Goal: Information Seeking & Learning: Learn about a topic

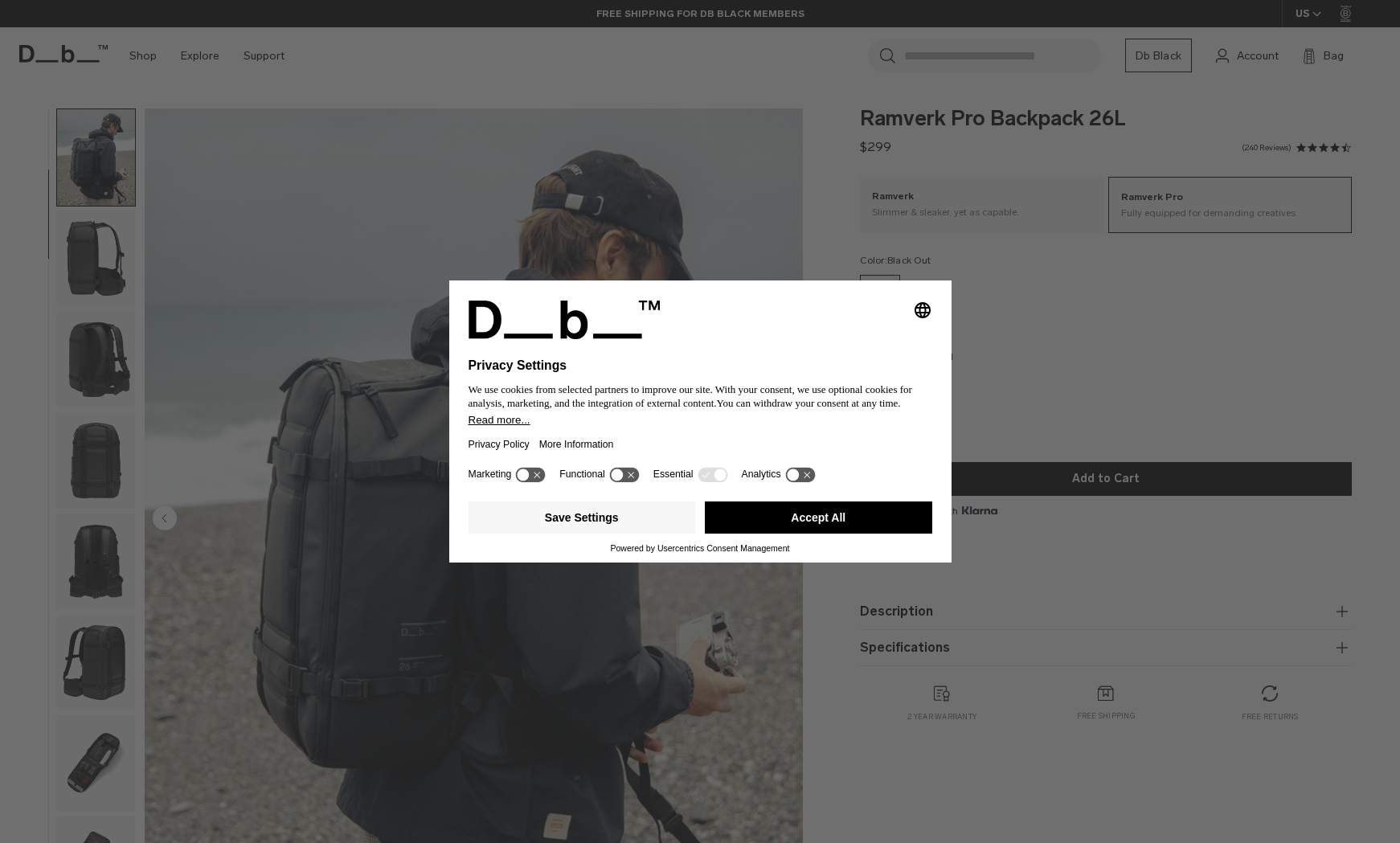
click at [810, 475] on icon at bounding box center [800, 474] width 30 height 15
click at [815, 475] on icon at bounding box center [800, 474] width 30 height 15
click at [807, 518] on button "Accept All" at bounding box center [818, 517] width 228 height 32
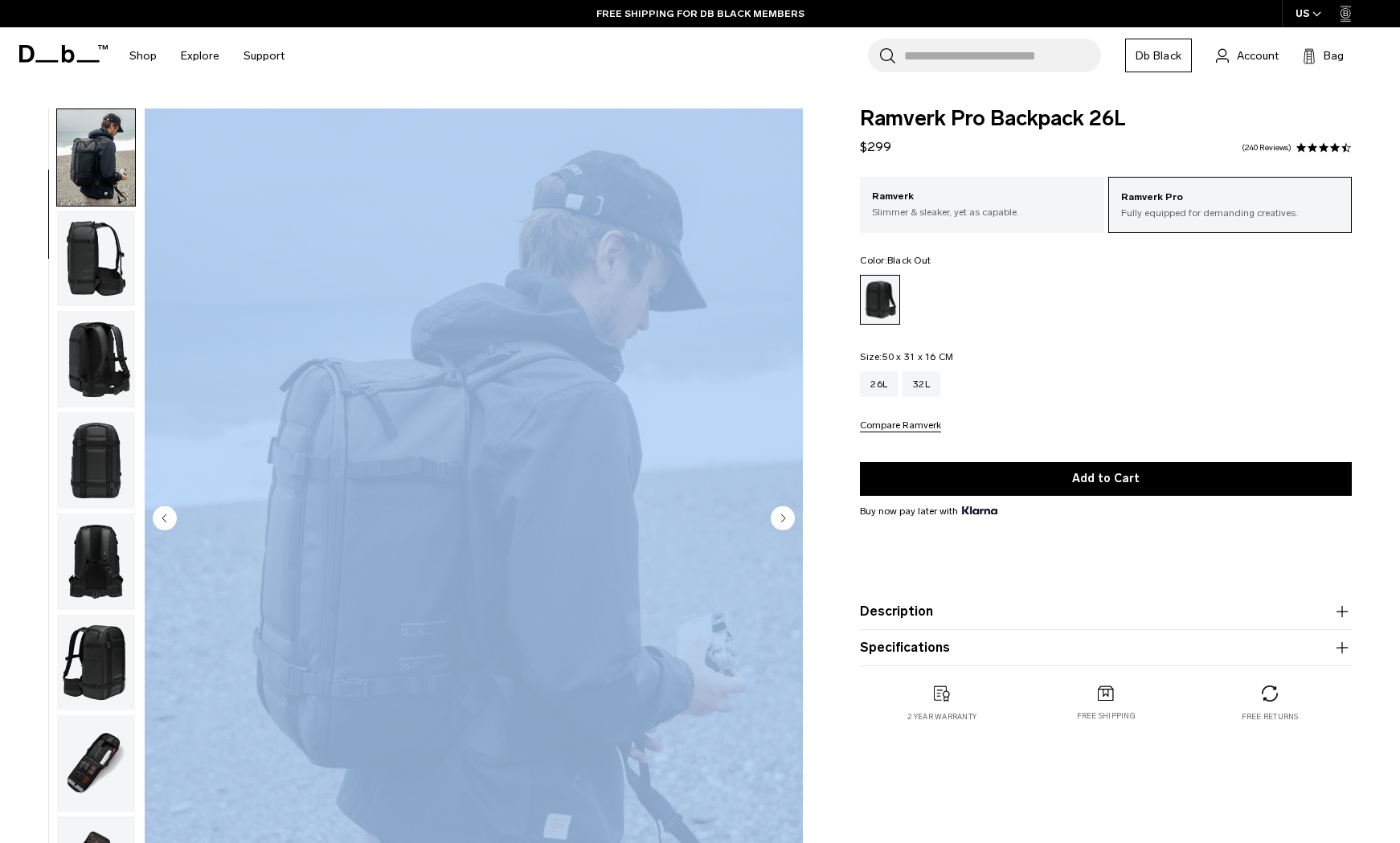
click at [807, 518] on div "02 / 13" at bounding box center [405, 523] width 812 height 830
click at [778, 515] on circle "Next slide" at bounding box center [783, 517] width 24 height 24
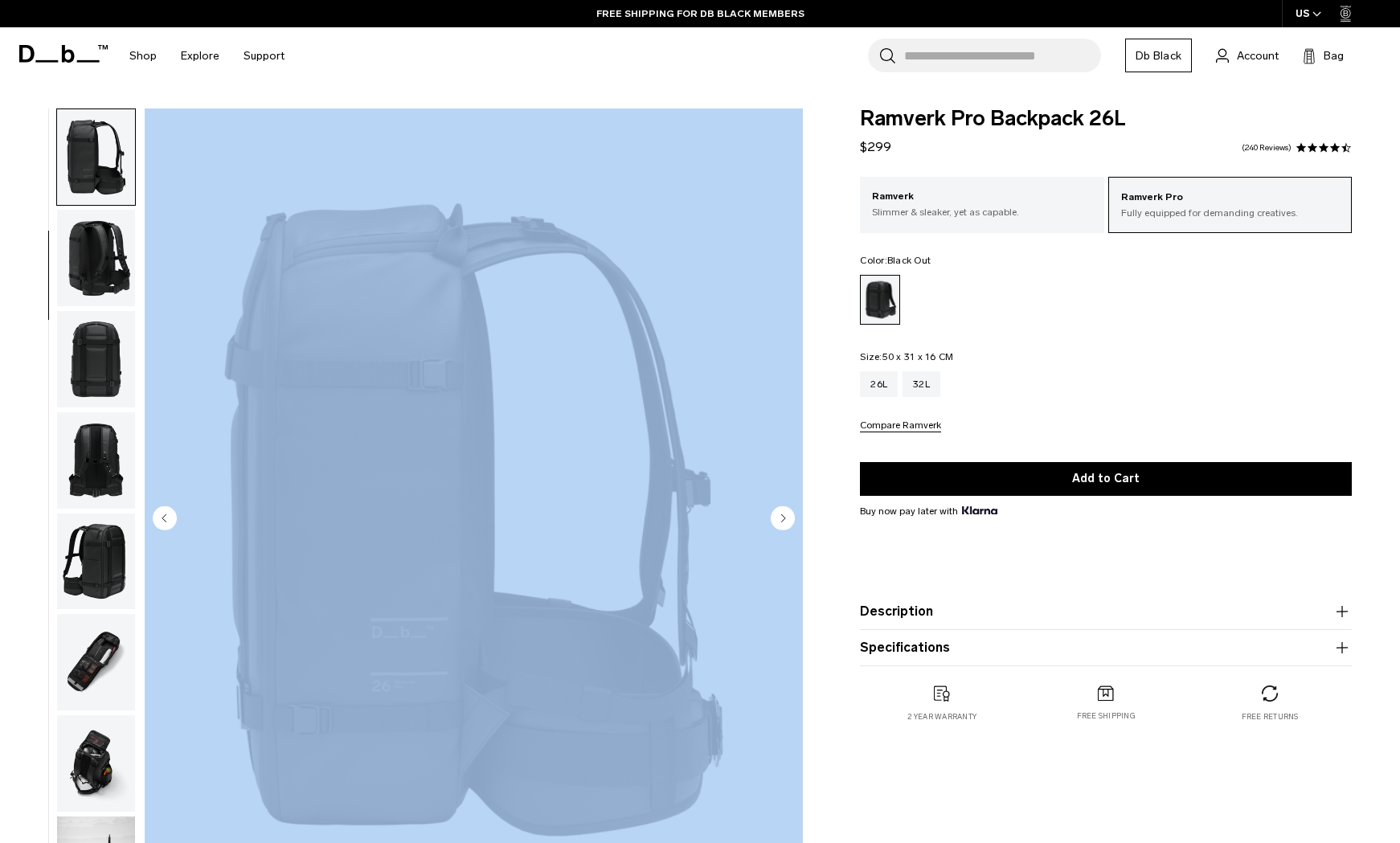
click at [778, 515] on circle "Next slide" at bounding box center [783, 517] width 24 height 24
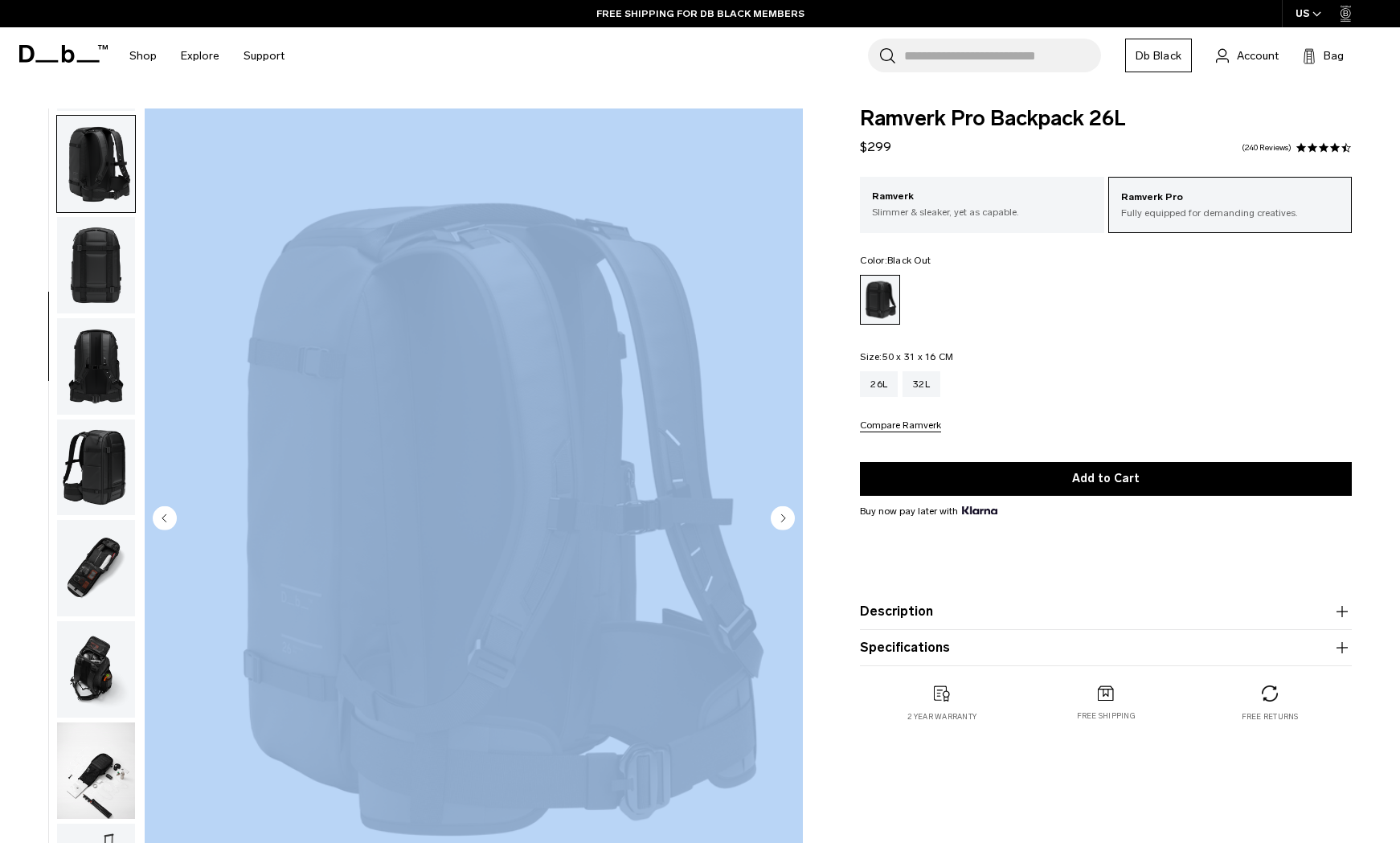
scroll to position [303, 0]
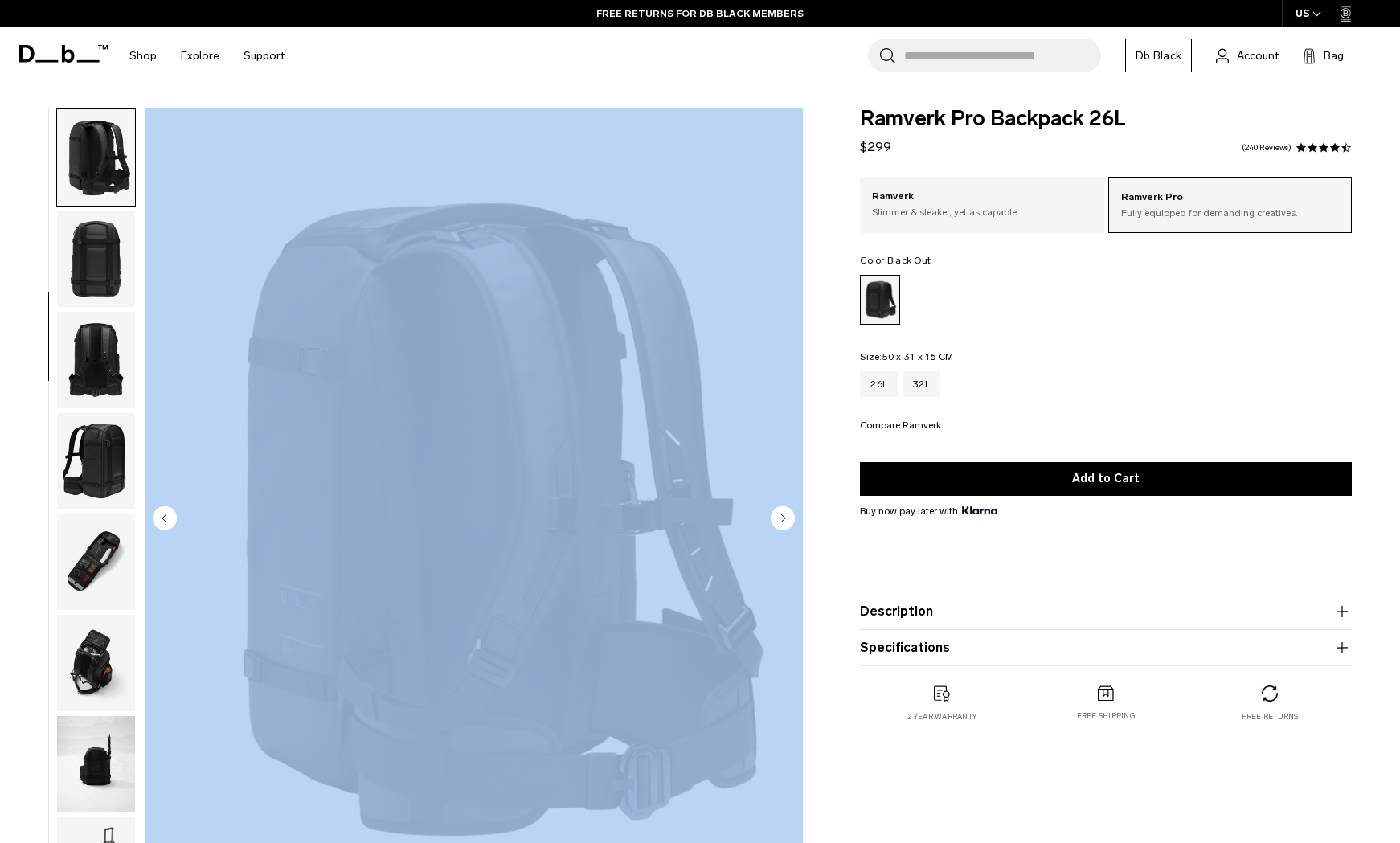
click at [675, 400] on img "4 / 13" at bounding box center [474, 520] width 658 height 822
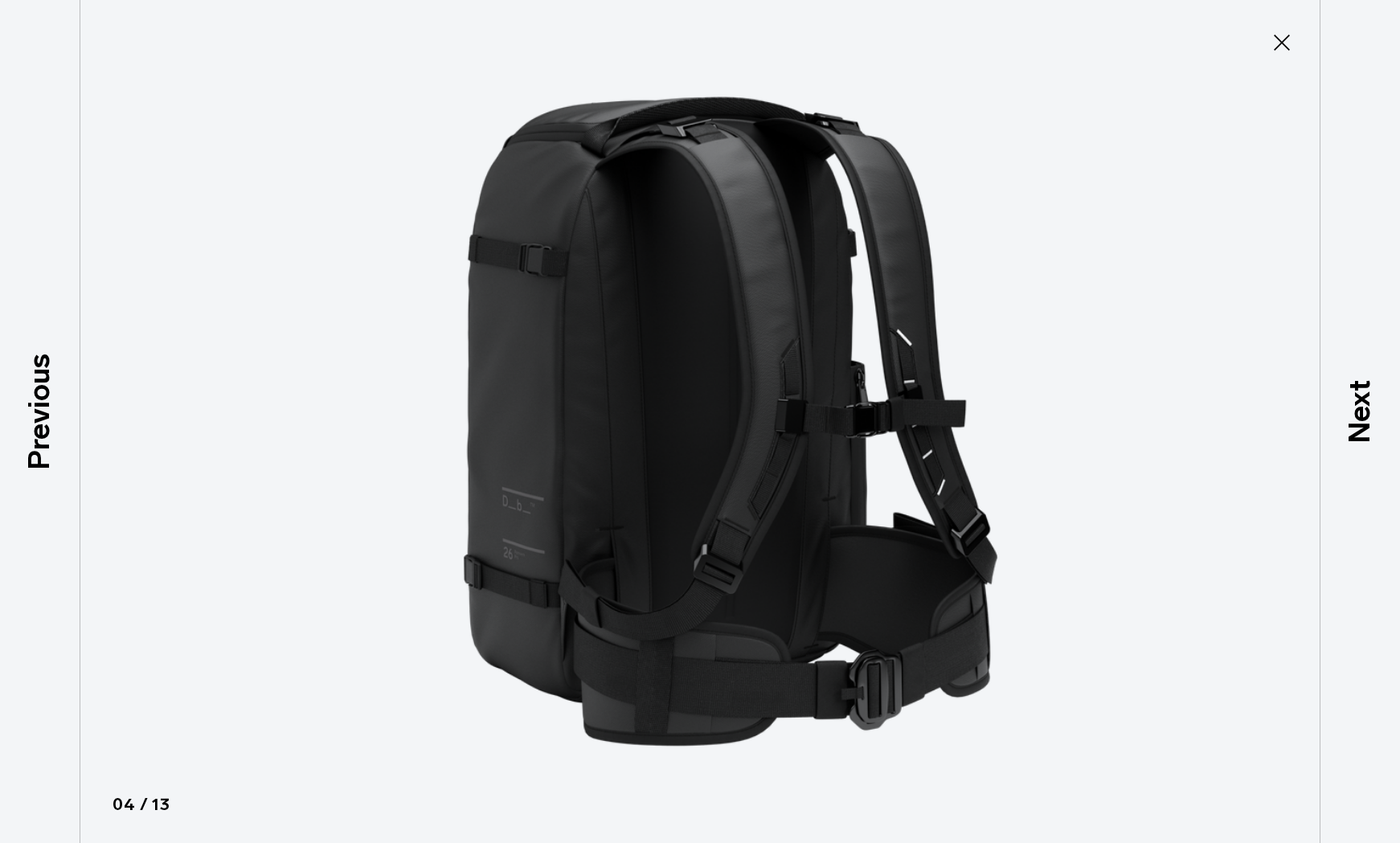
click at [1278, 47] on icon at bounding box center [1281, 42] width 16 height 16
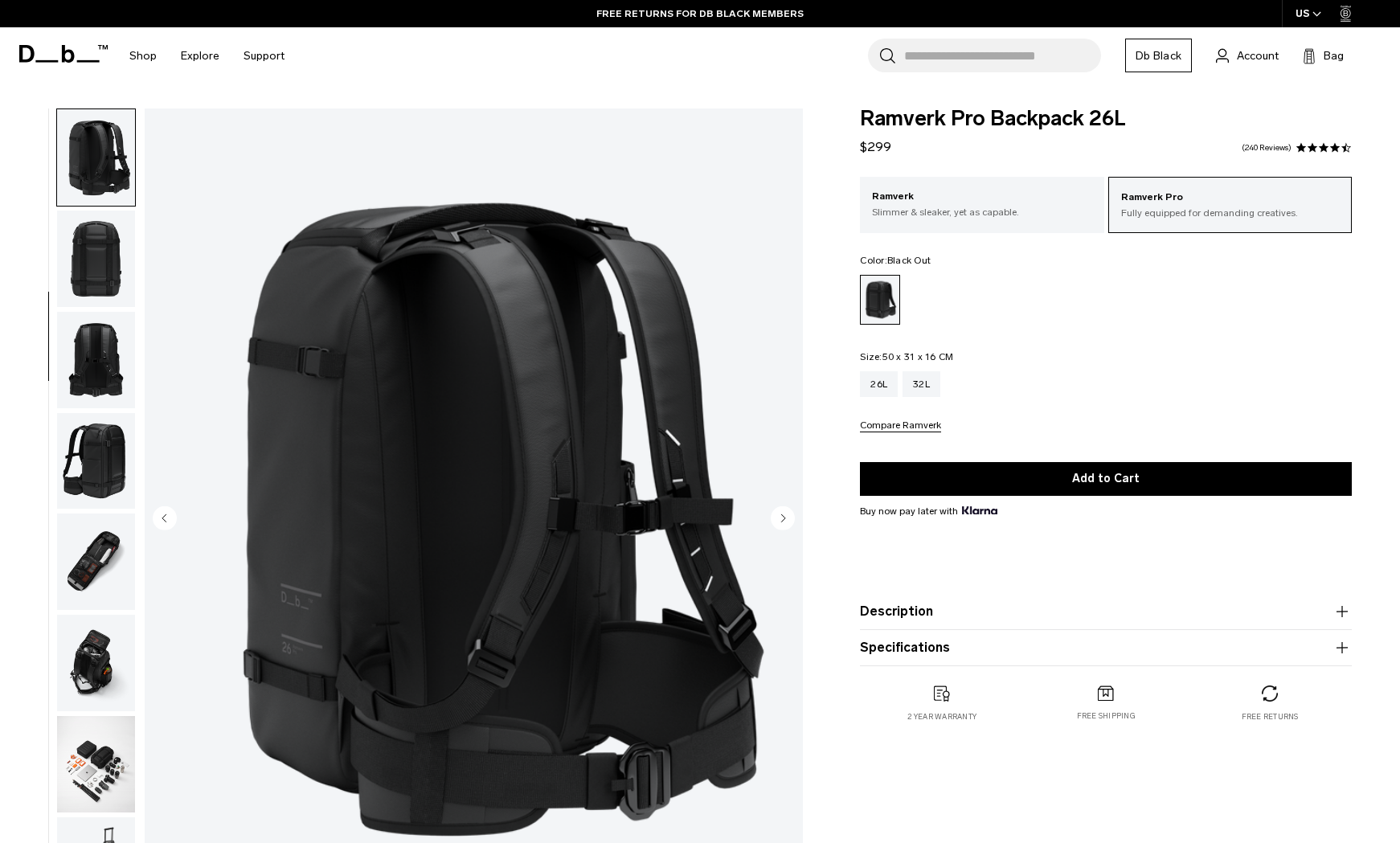
click at [840, 449] on div "Ramverk Pro Backpack 26L $299 4.5 star rating 240 Reviews Ramverk Pro Fully equ…" at bounding box center [1106, 432] width 588 height 646
click at [782, 519] on icon "Next slide" at bounding box center [784, 517] width 4 height 7
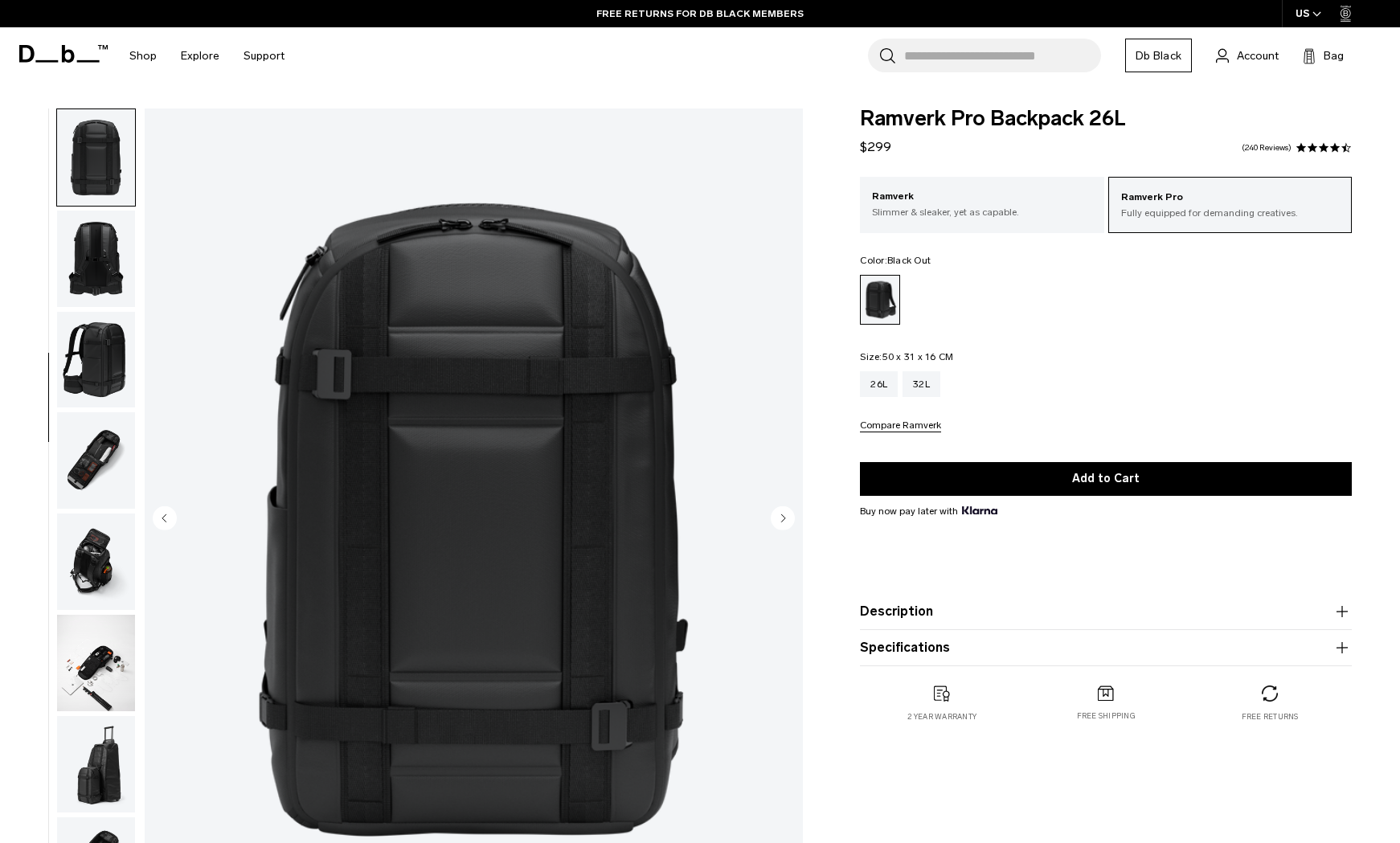
click at [782, 519] on icon "Next slide" at bounding box center [784, 517] width 4 height 7
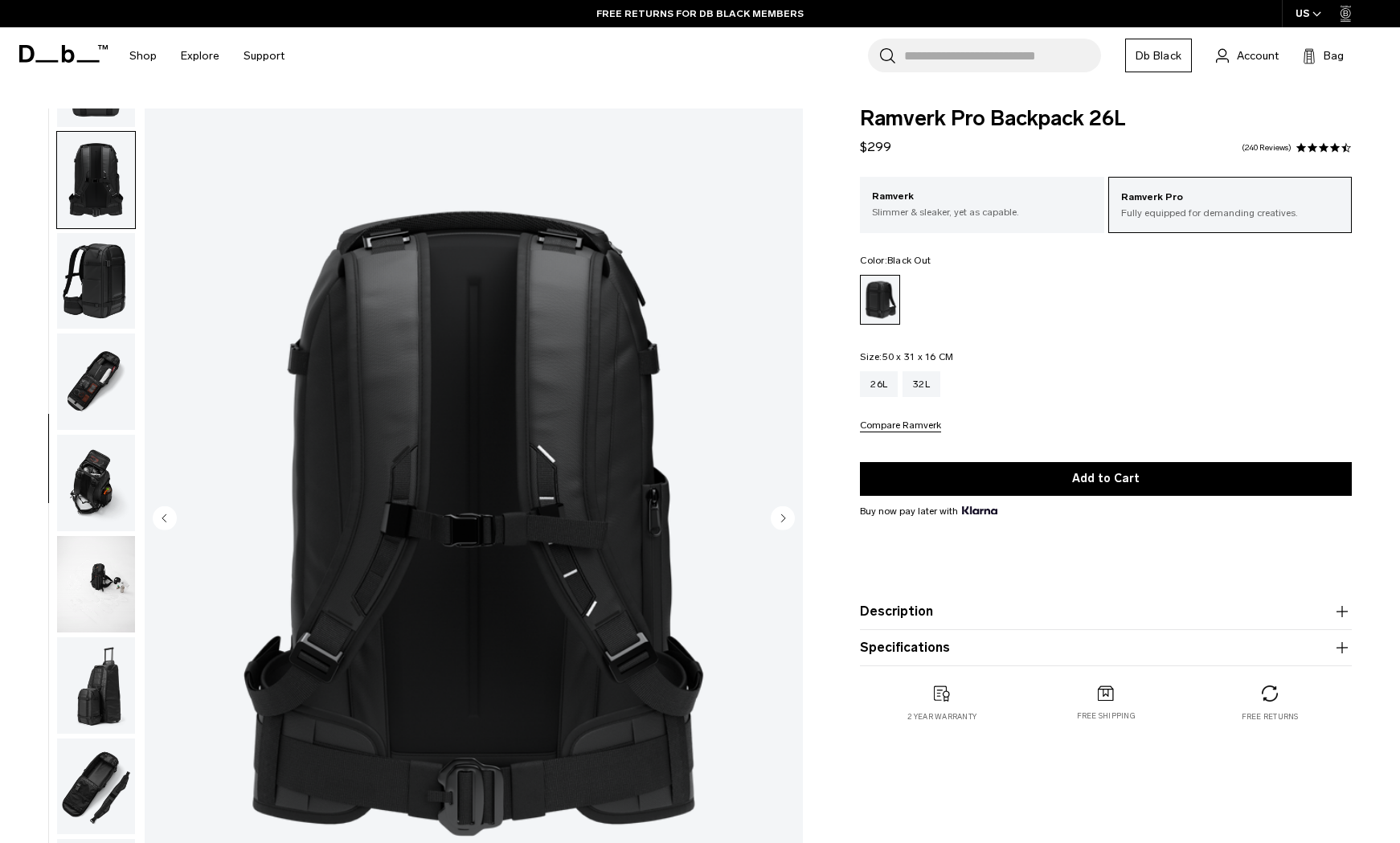
click at [782, 519] on icon "Next slide" at bounding box center [784, 517] width 4 height 7
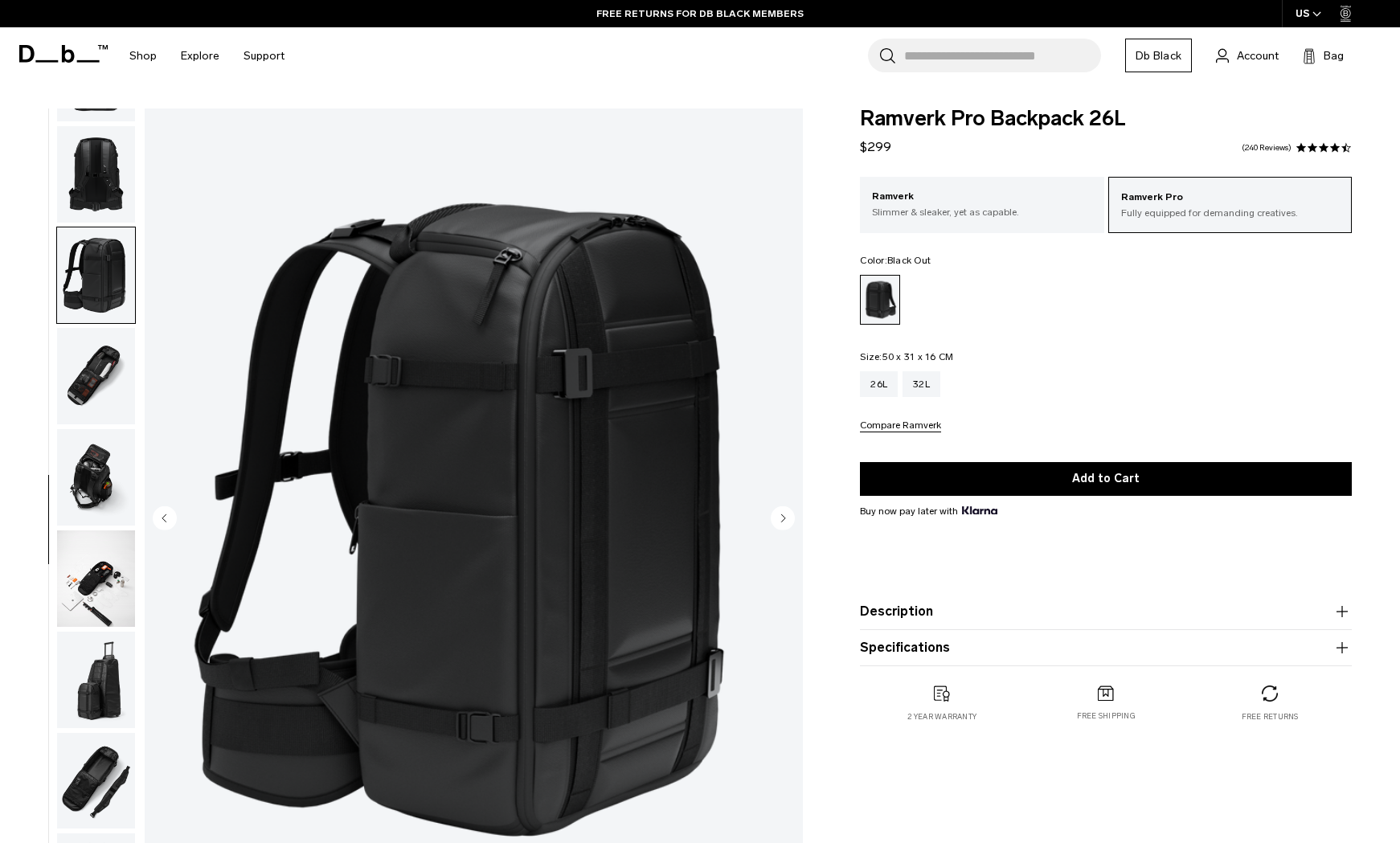
click at [782, 519] on icon "Next slide" at bounding box center [784, 517] width 4 height 7
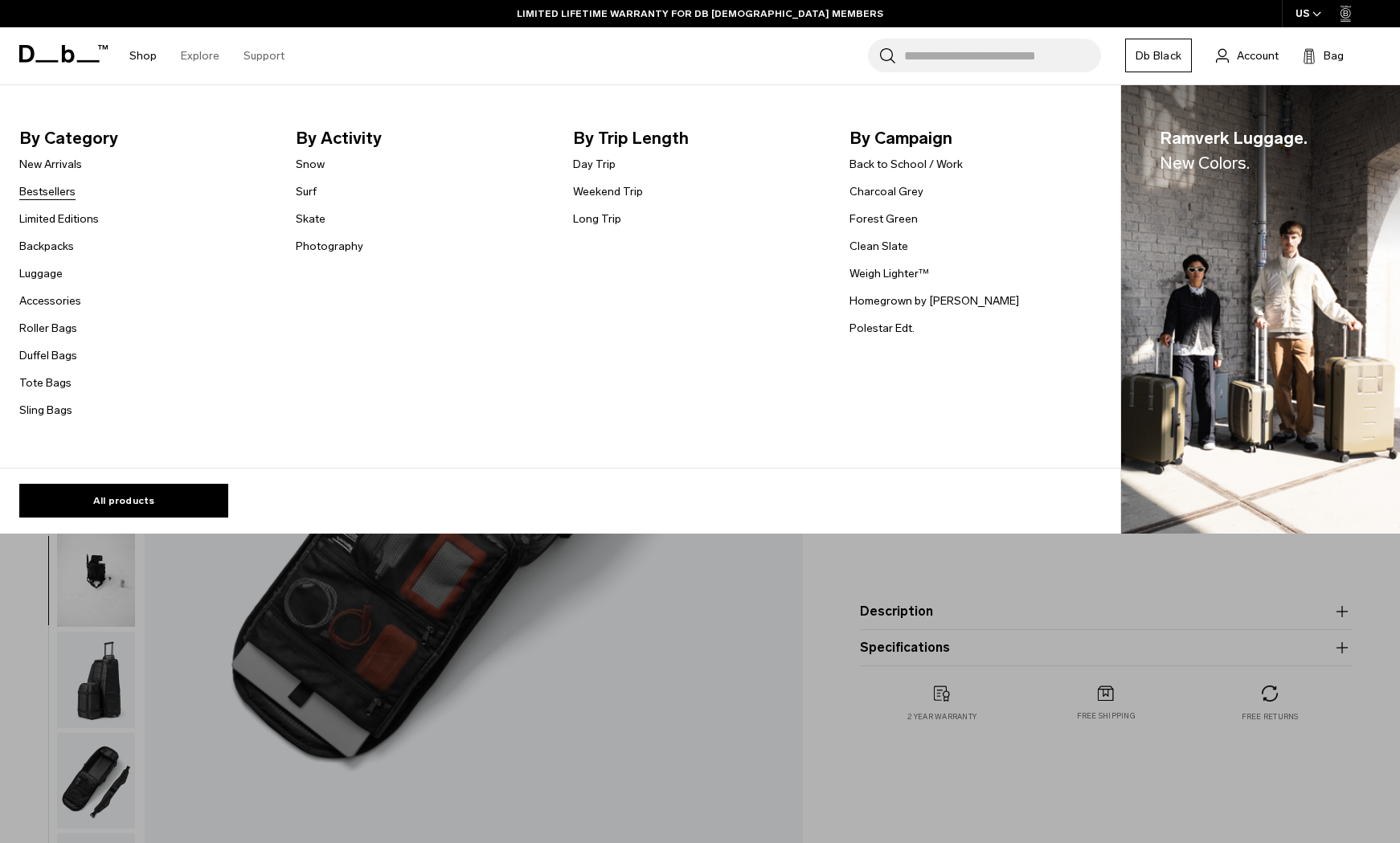
click at [58, 185] on link "Bestsellers" at bounding box center [47, 192] width 56 height 17
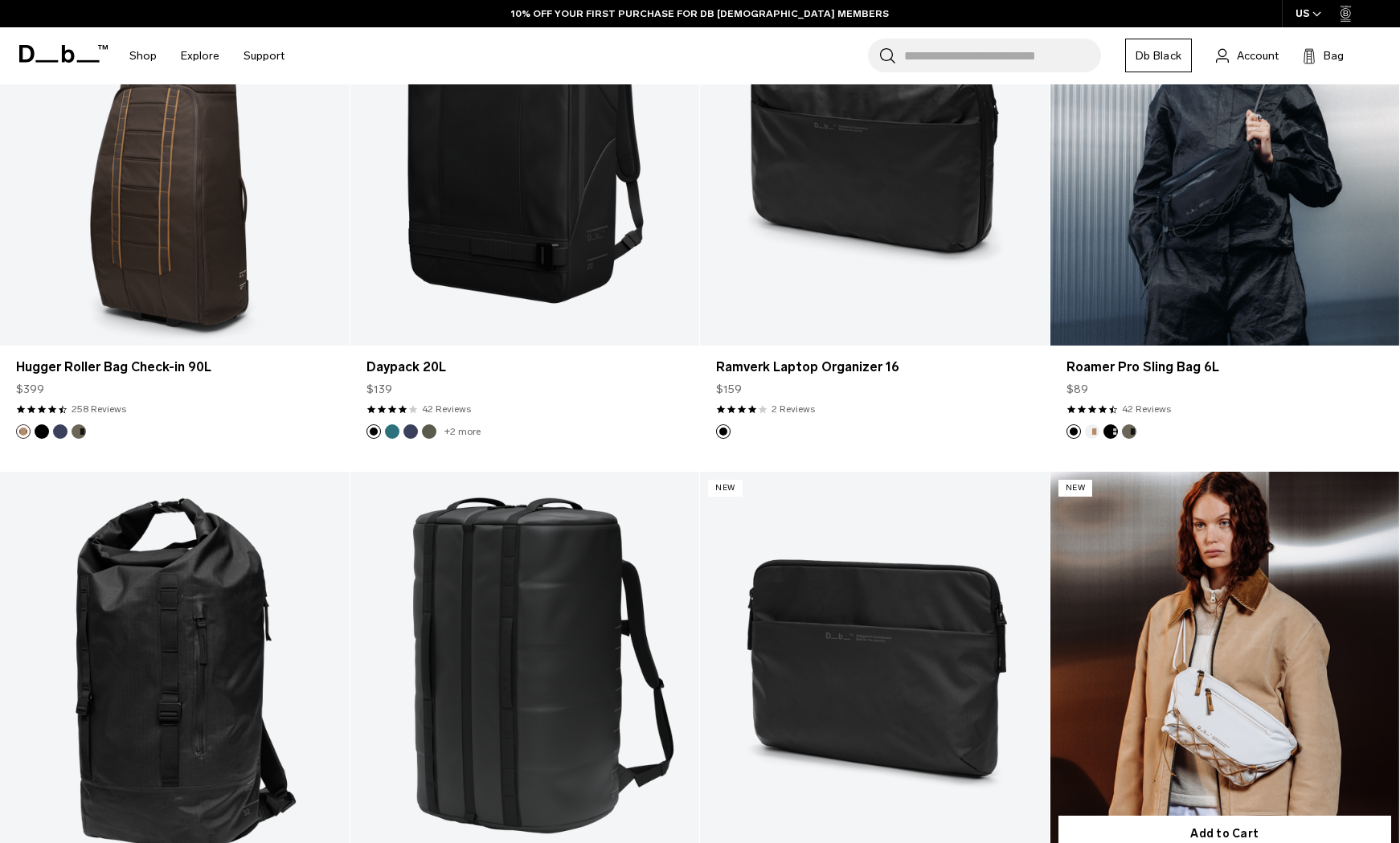
scroll to position [3694, 0]
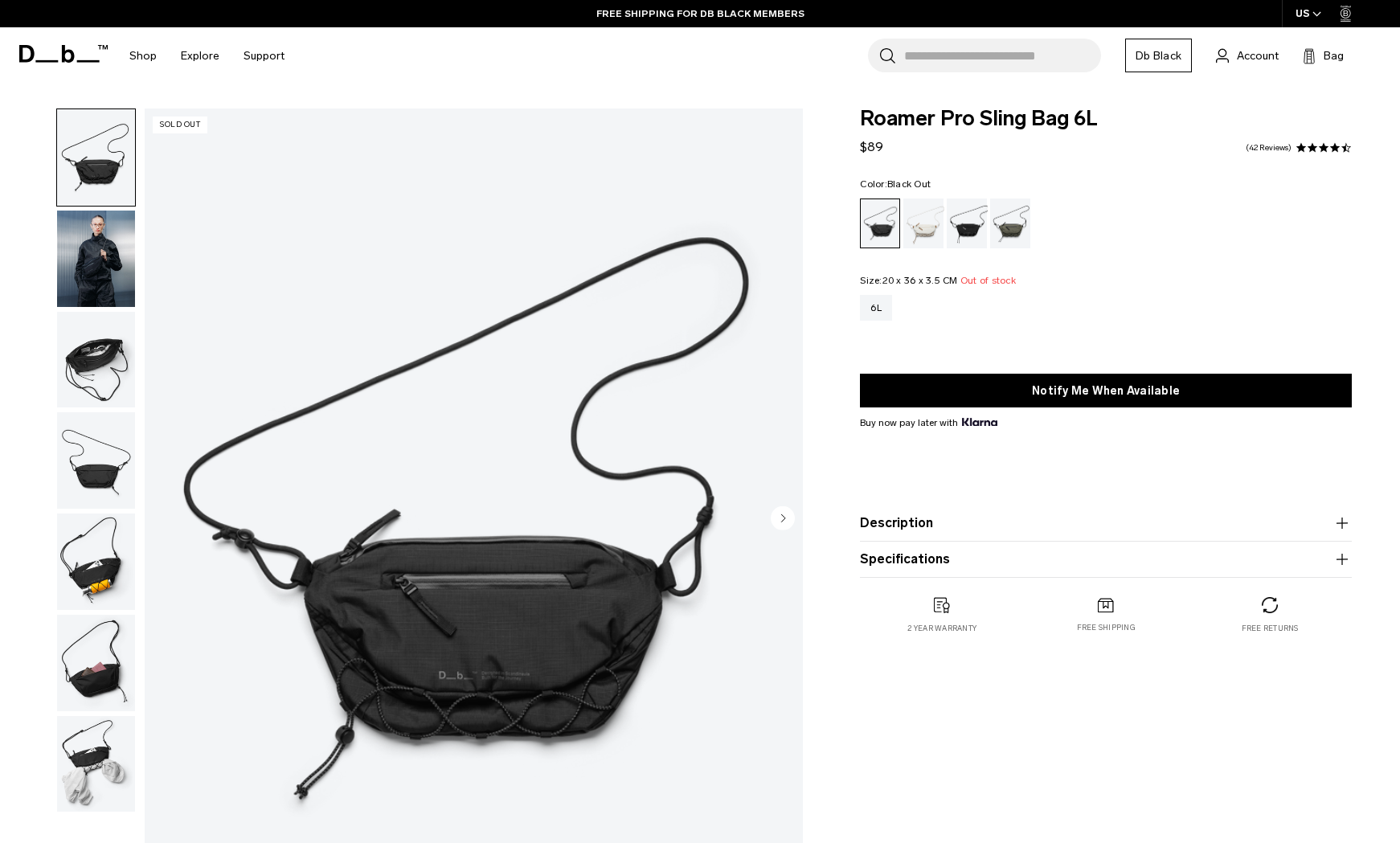
click at [103, 268] on img "button" at bounding box center [96, 258] width 78 height 96
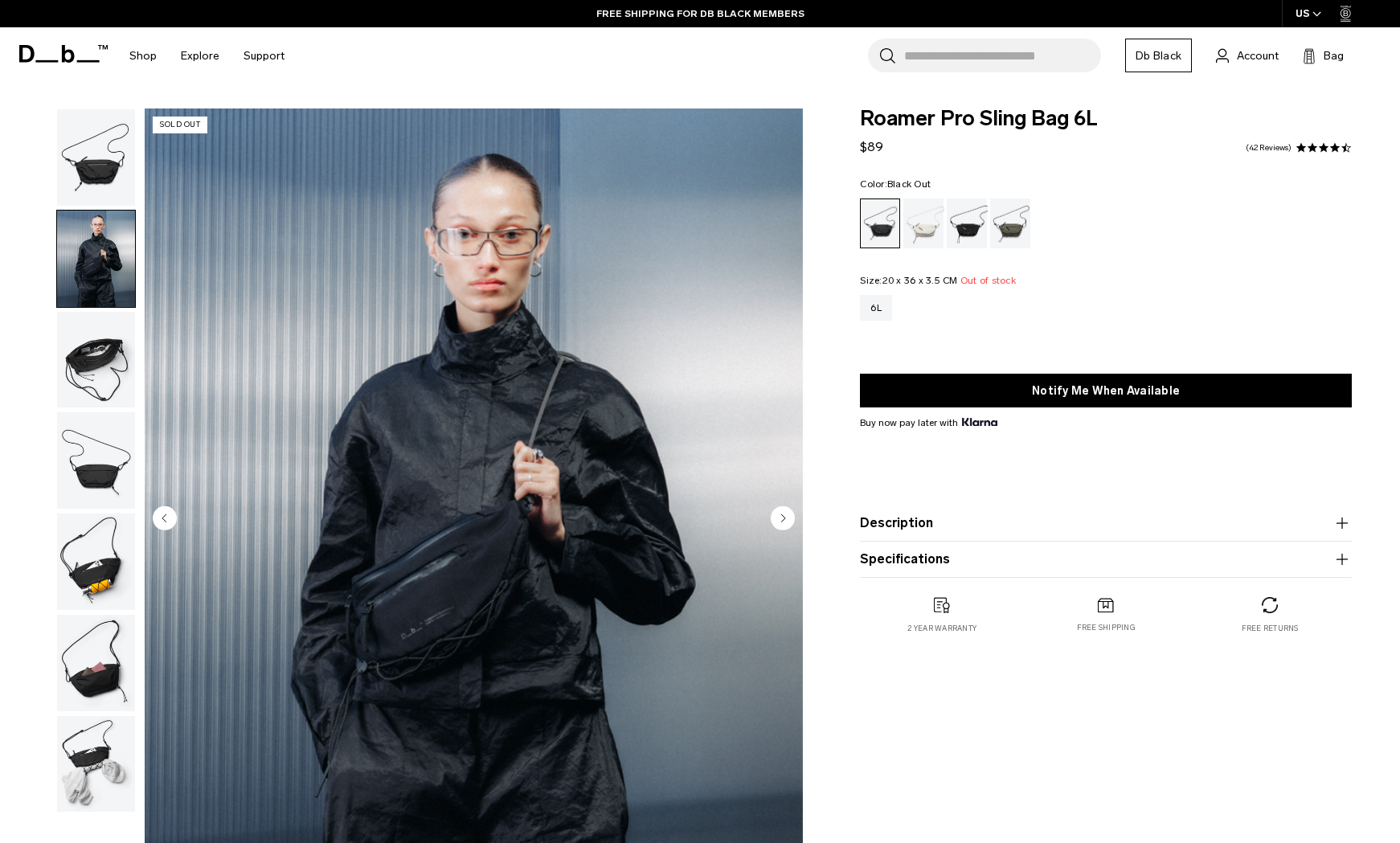
click at [109, 352] on img "button" at bounding box center [96, 360] width 78 height 96
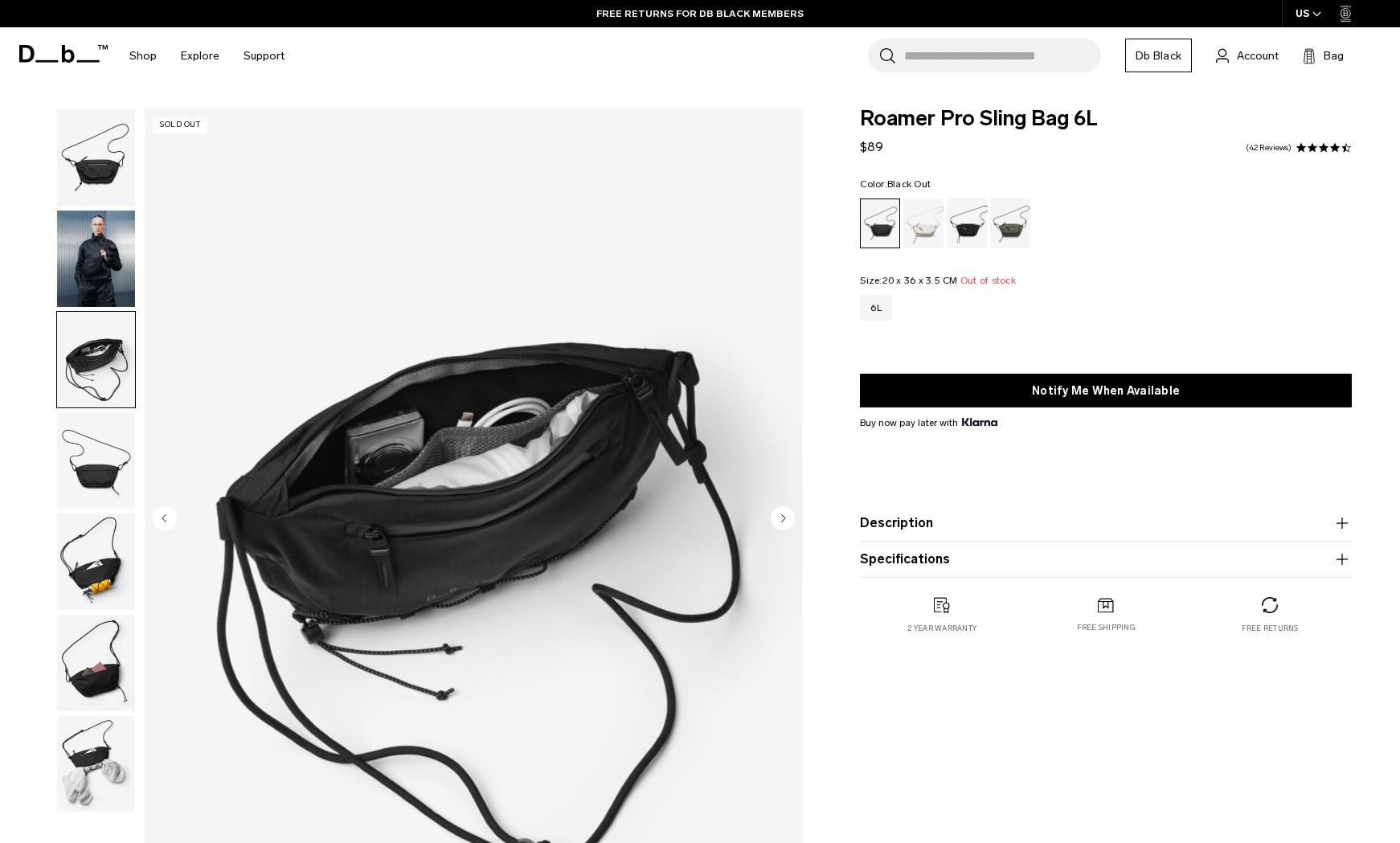
click at [789, 512] on circle "Next slide" at bounding box center [783, 517] width 24 height 24
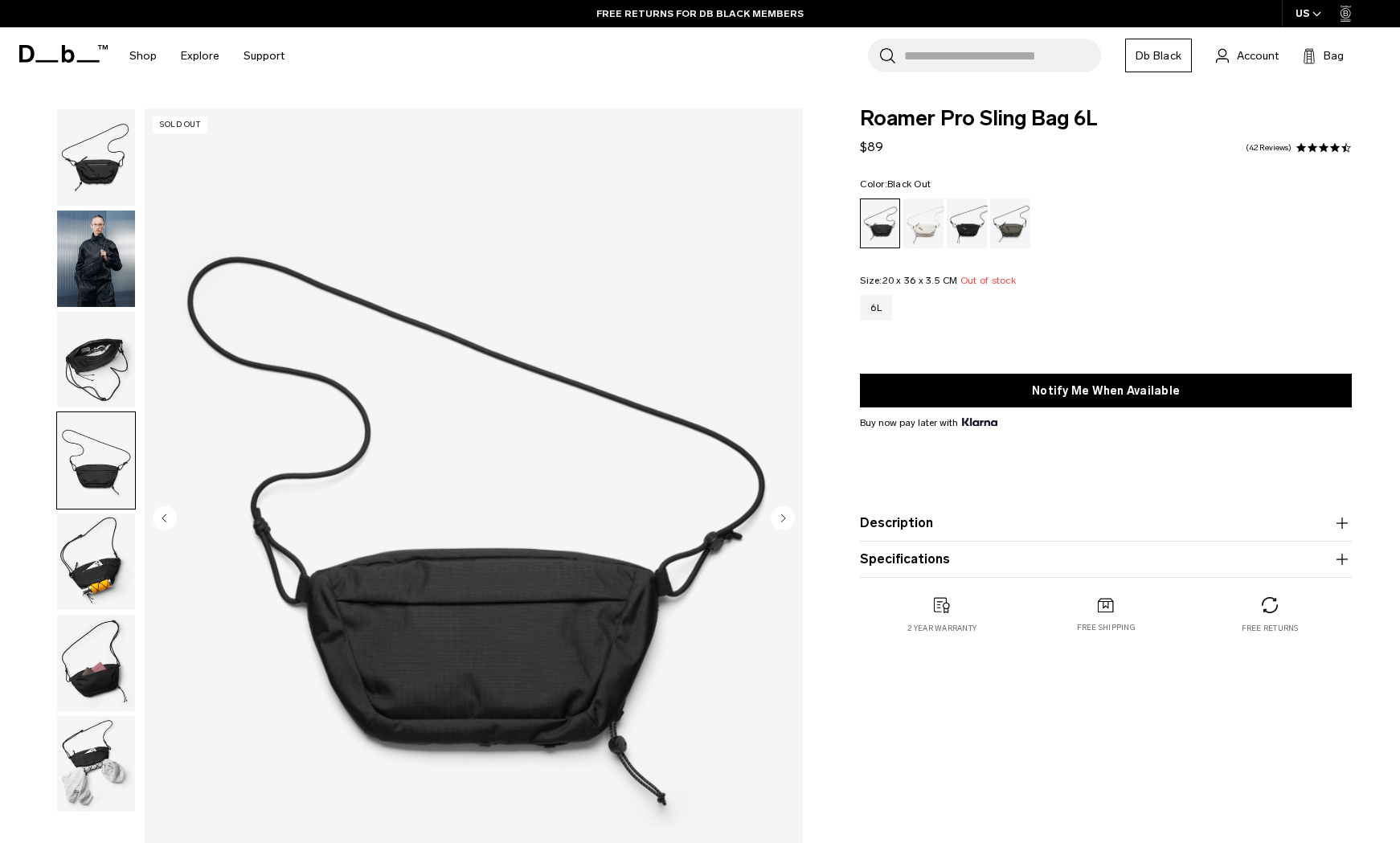
click at [789, 512] on circle "Next slide" at bounding box center [783, 517] width 24 height 24
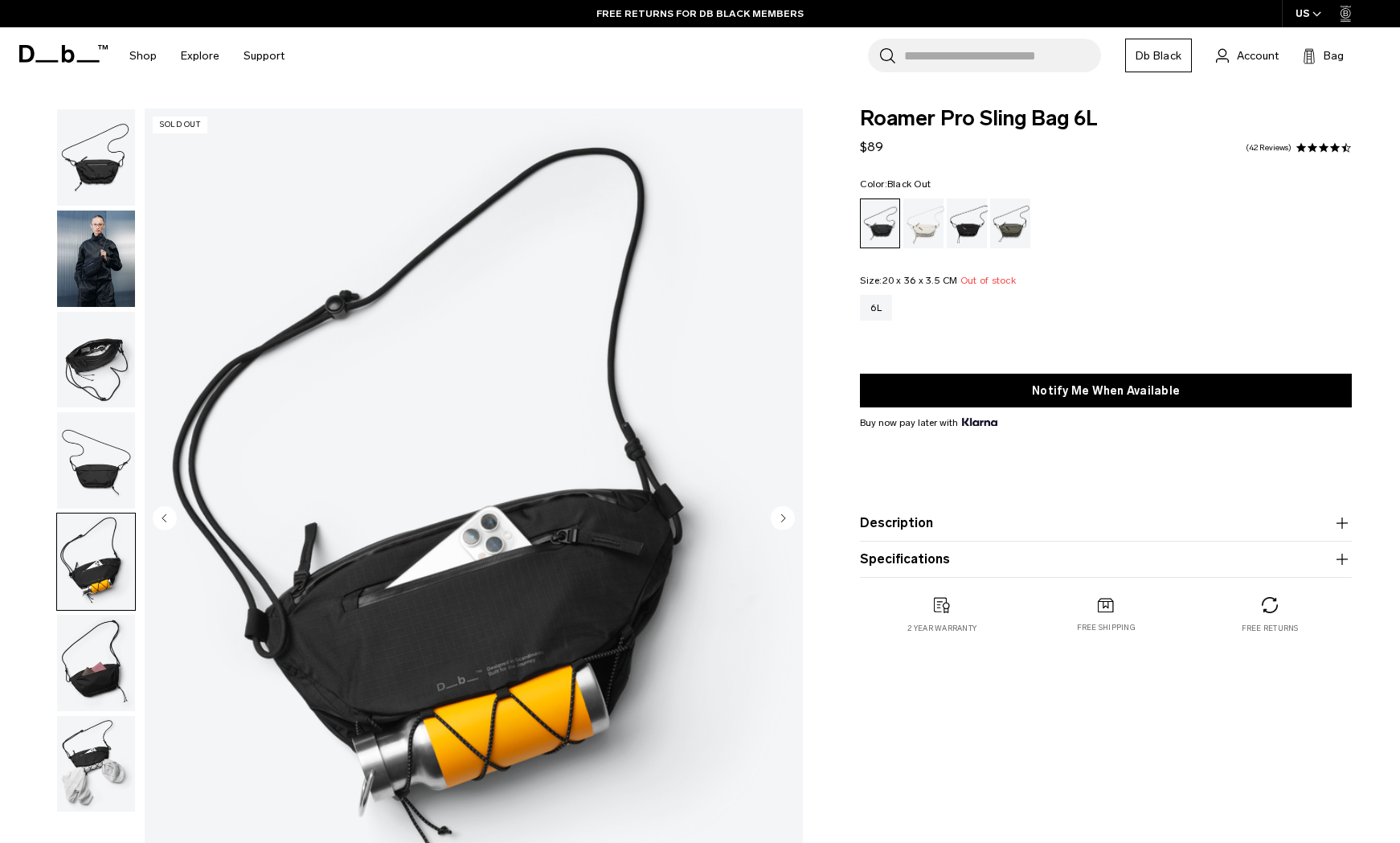
click at [789, 512] on circle "Next slide" at bounding box center [783, 517] width 24 height 24
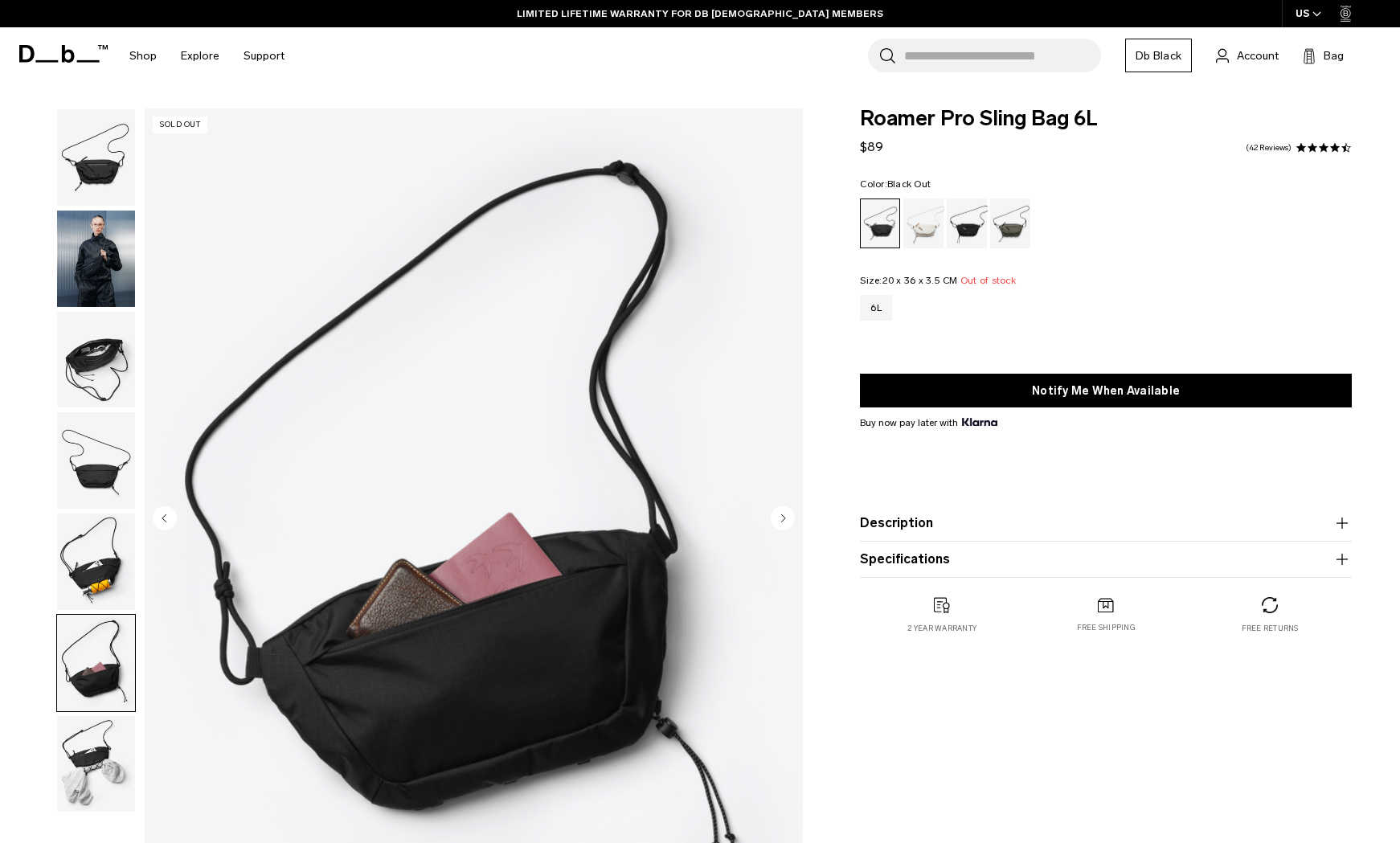
click at [789, 512] on circle "Next slide" at bounding box center [783, 517] width 24 height 24
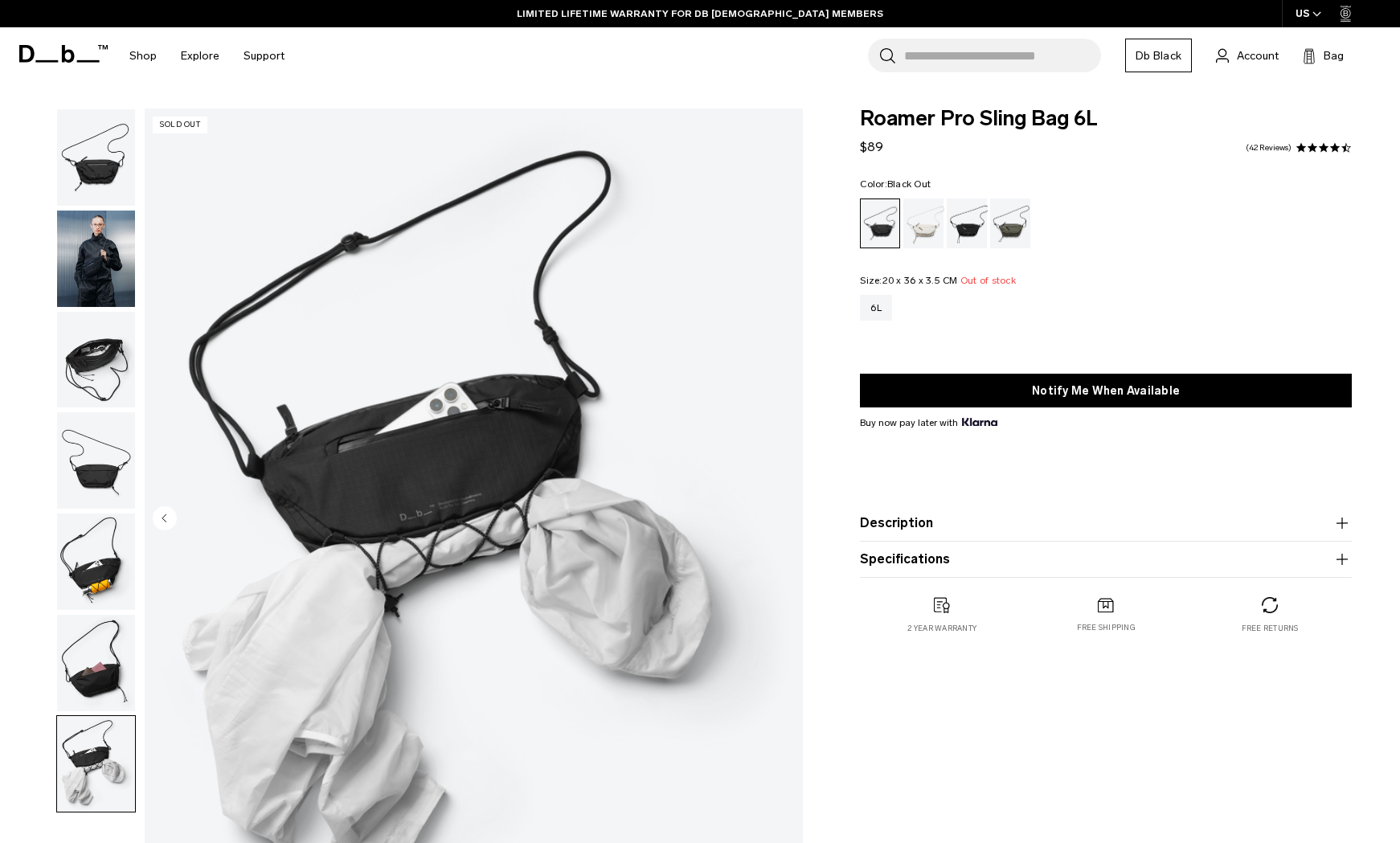
click at [789, 512] on img "7 / 7" at bounding box center [474, 520] width 658 height 822
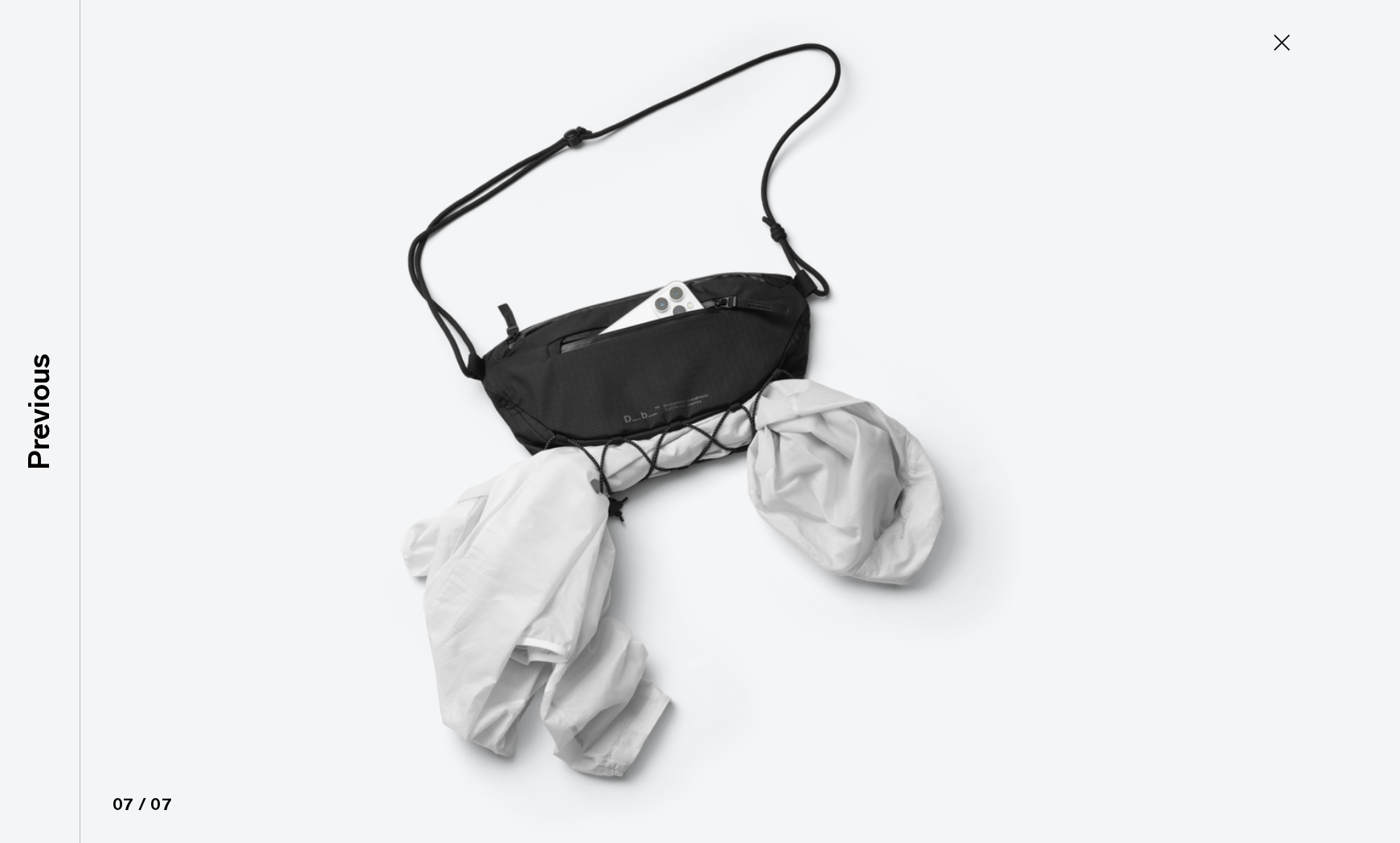
click at [789, 512] on img at bounding box center [700, 421] width 724 height 843
click at [1282, 48] on icon at bounding box center [1281, 42] width 26 height 26
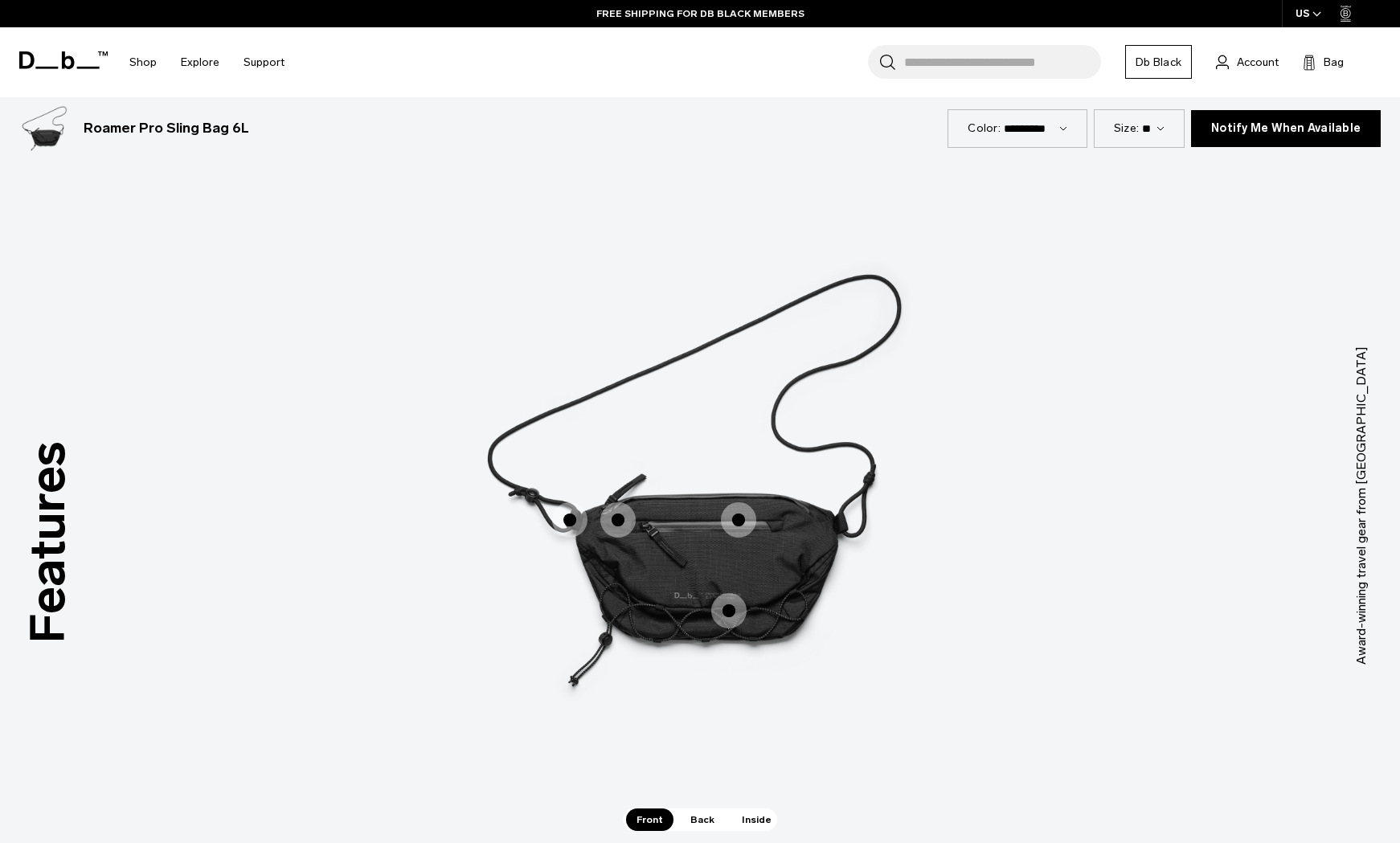
scroll to position [2097, 0]
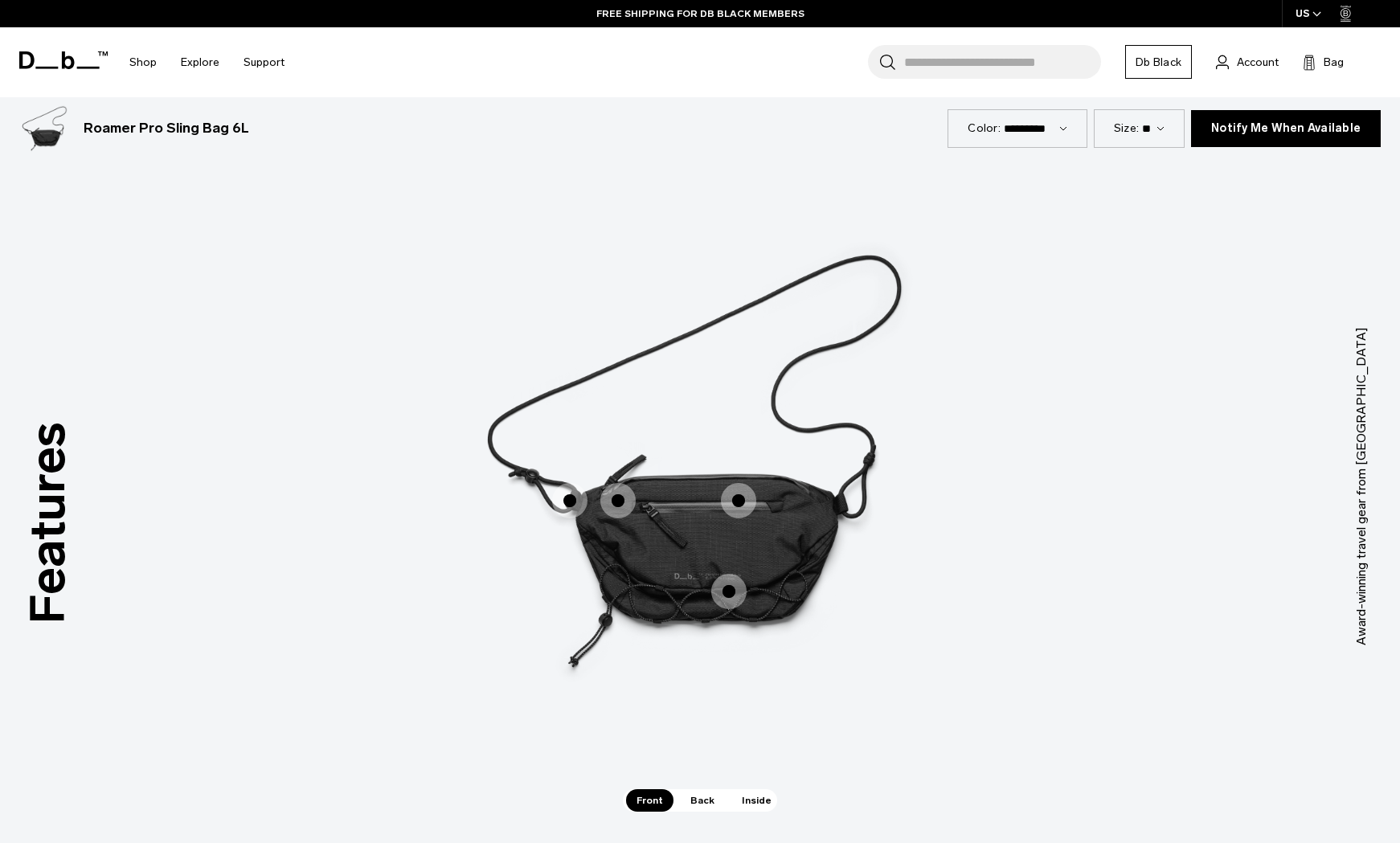
click at [568, 495] on span "1 / 3" at bounding box center [570, 500] width 36 height 36
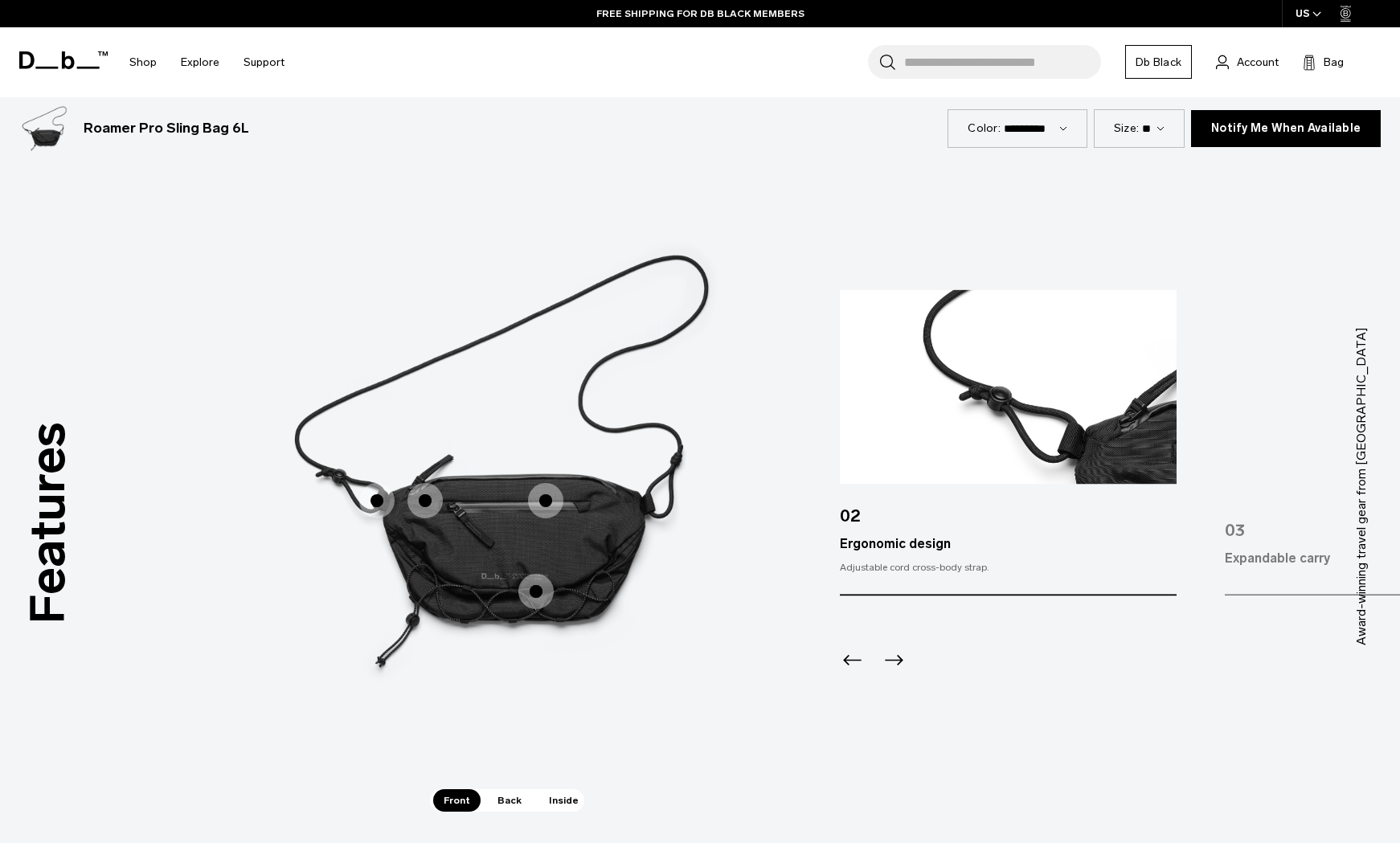
click at [424, 506] on span "1 / 3" at bounding box center [425, 500] width 36 height 36
click at [430, 495] on span "1 / 3" at bounding box center [425, 500] width 36 height 36
click at [543, 497] on span "1 / 3" at bounding box center [546, 500] width 36 height 36
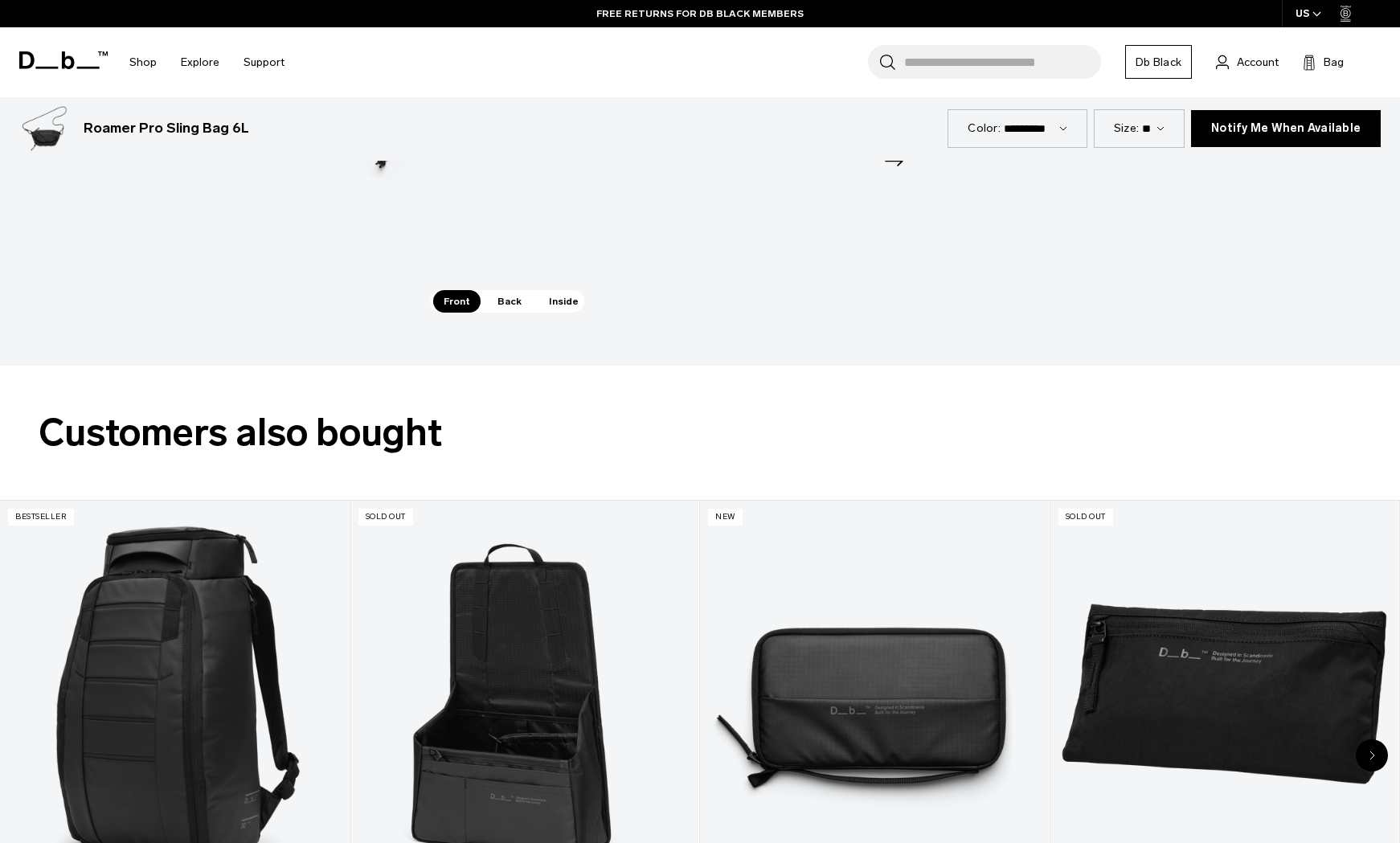
scroll to position [2564, 0]
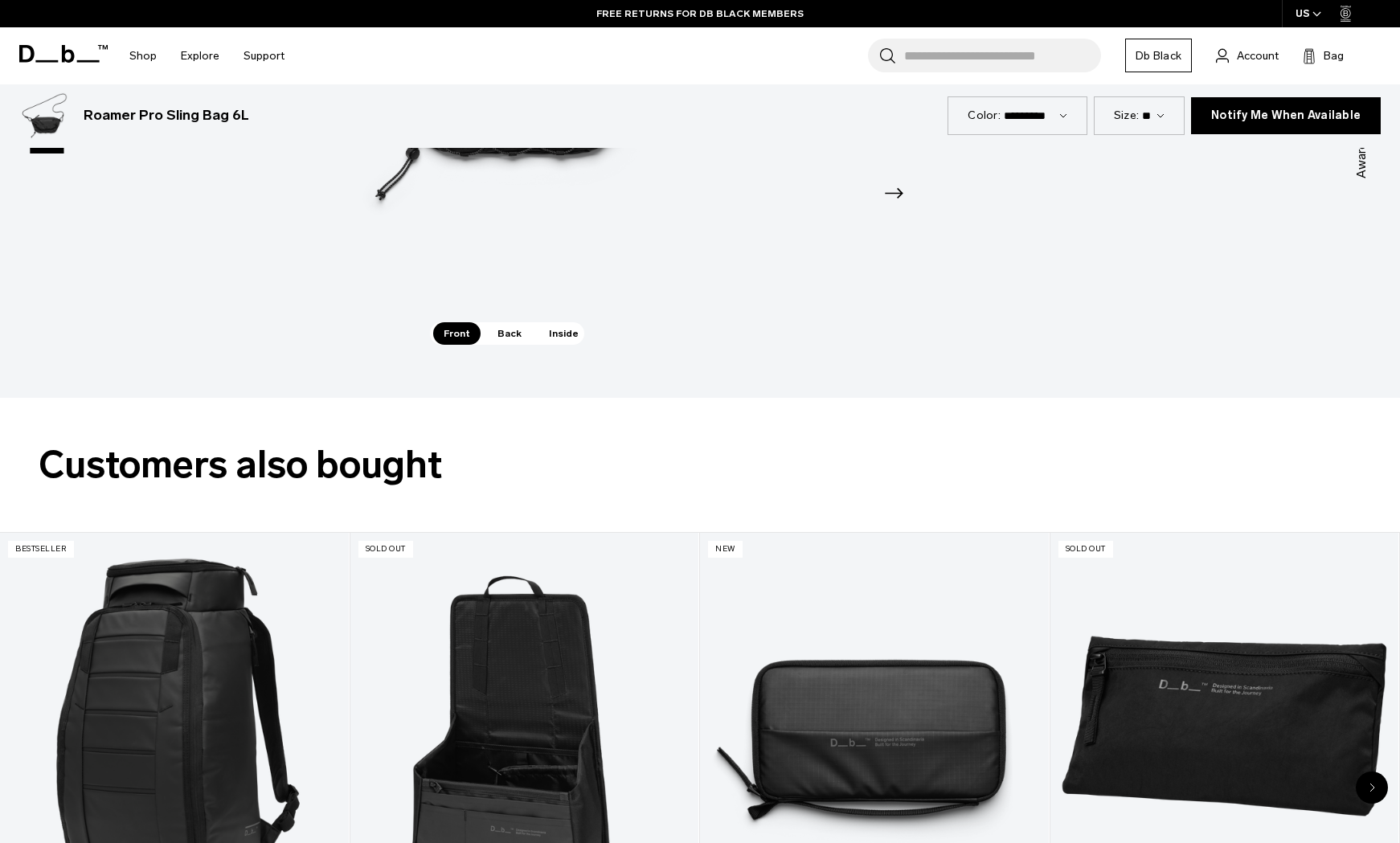
click at [501, 330] on span "Back" at bounding box center [509, 333] width 45 height 22
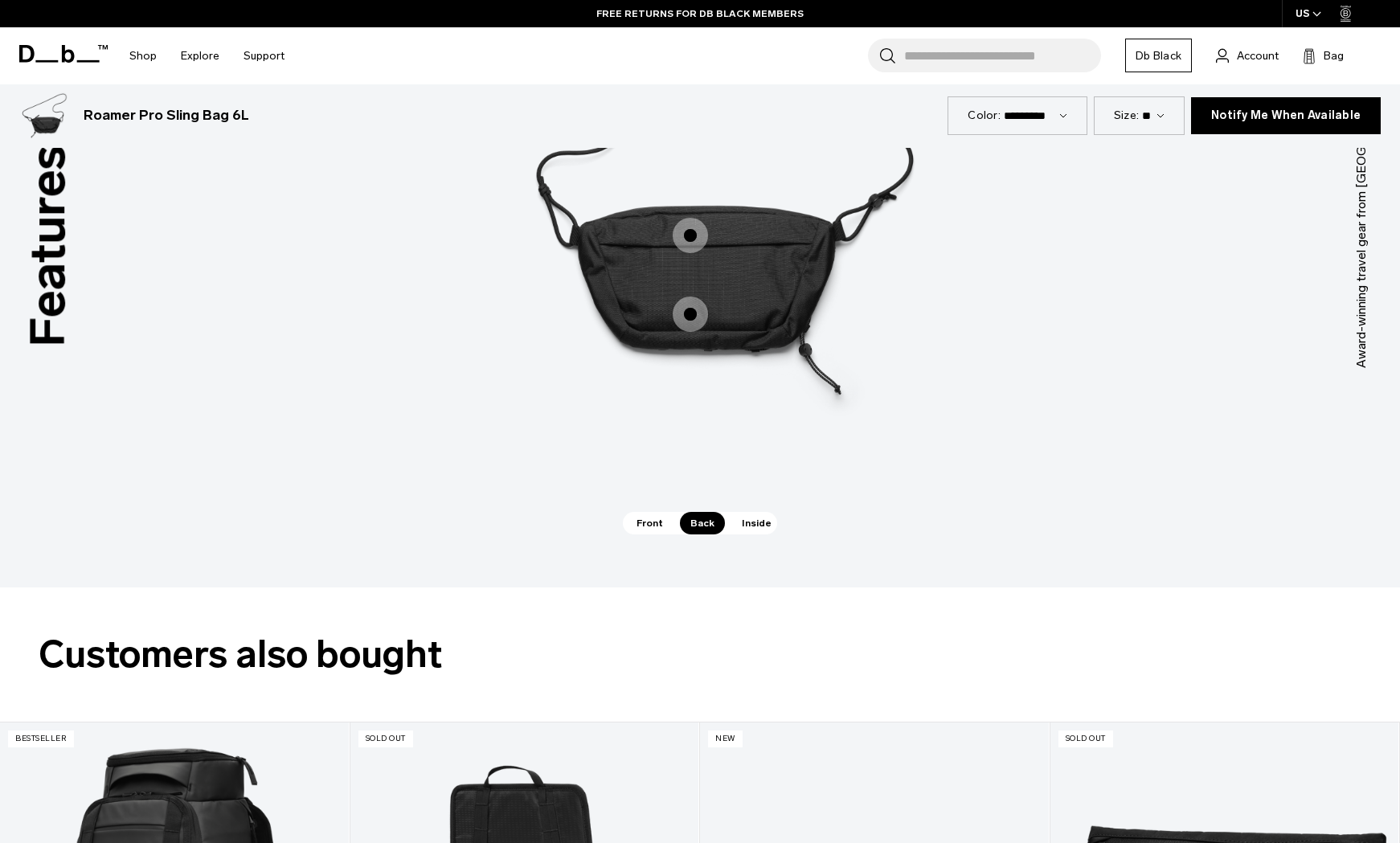
scroll to position [2359, 0]
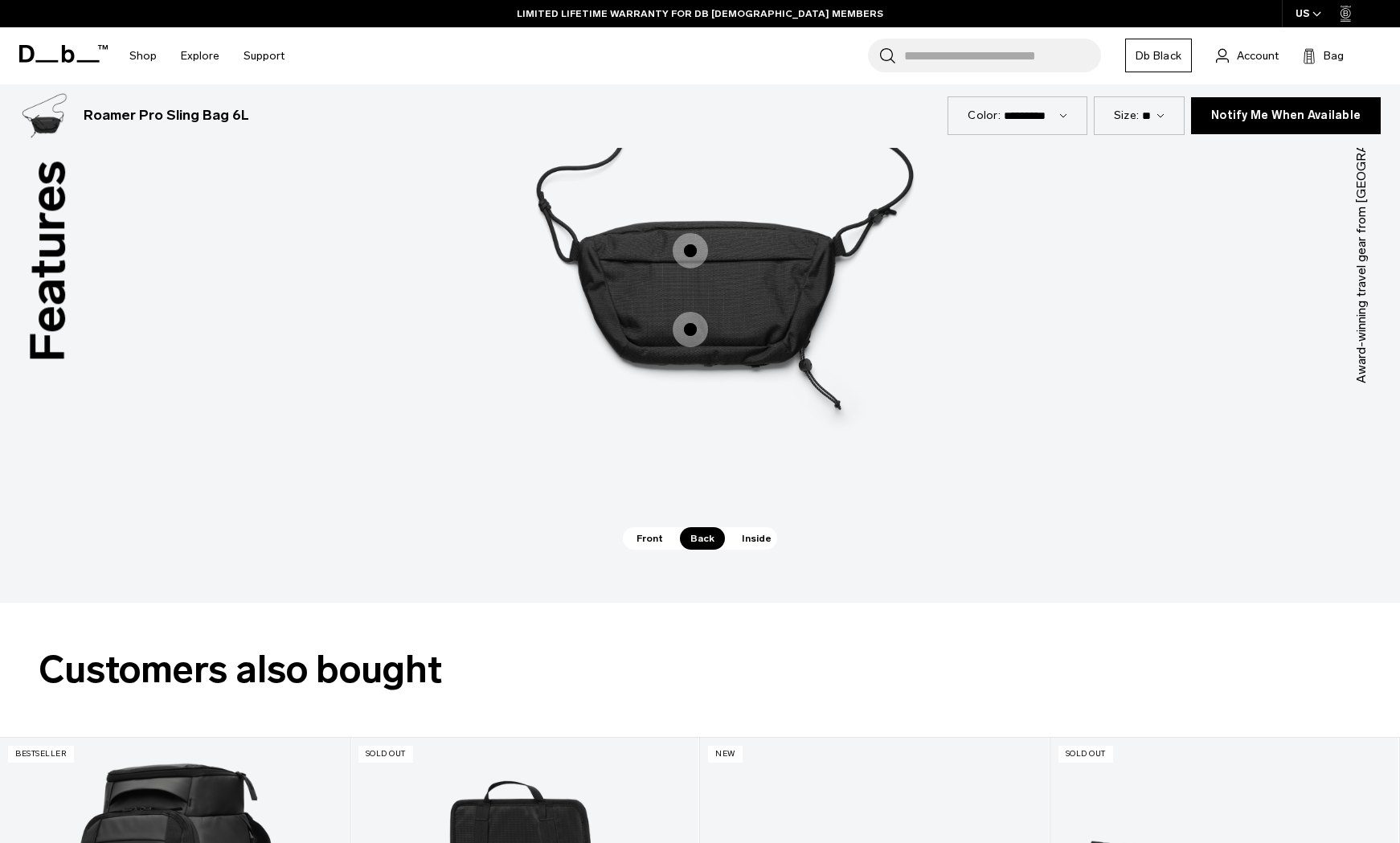
click at [749, 538] on span "Inside" at bounding box center [756, 538] width 51 height 22
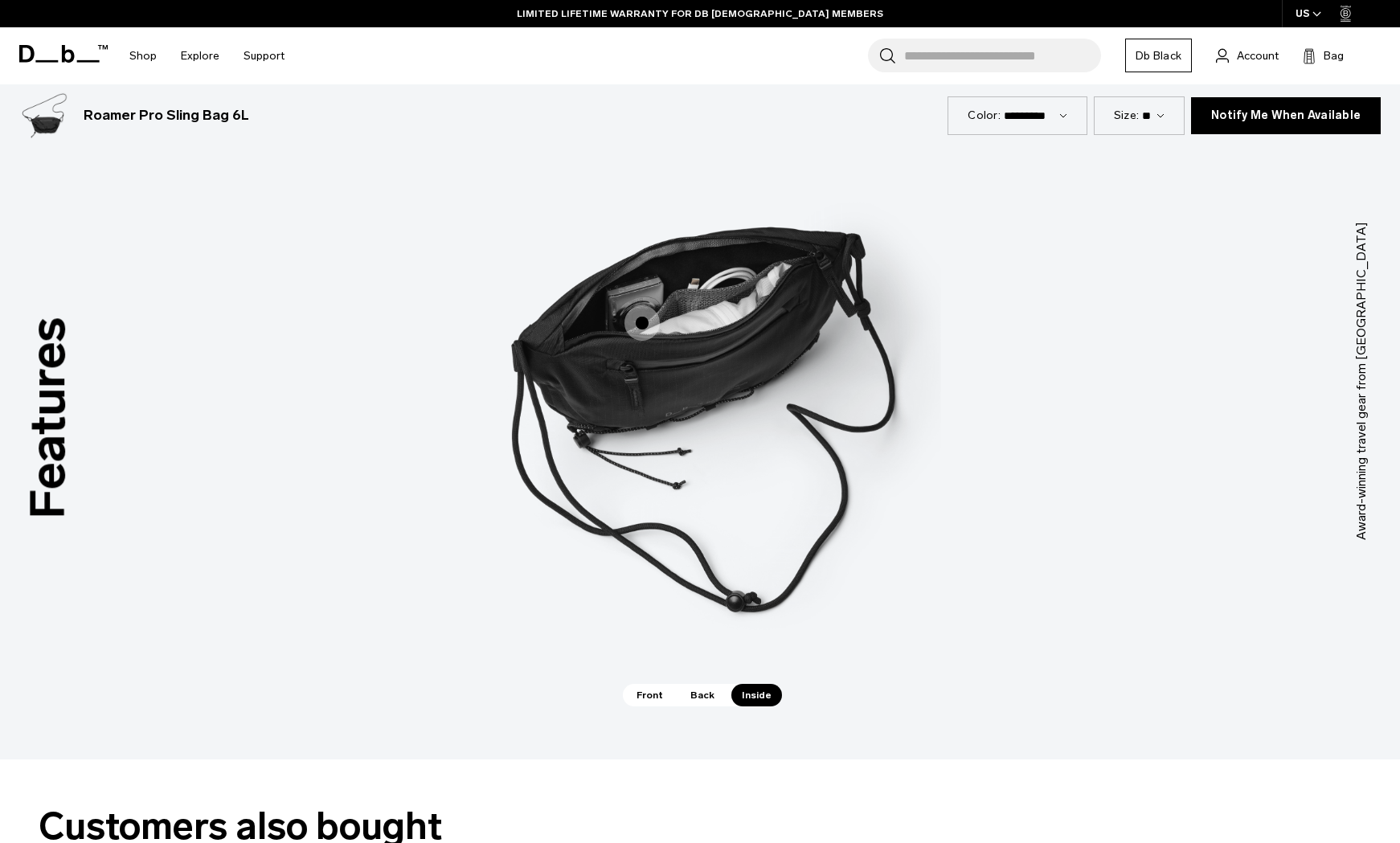
scroll to position [2198, 0]
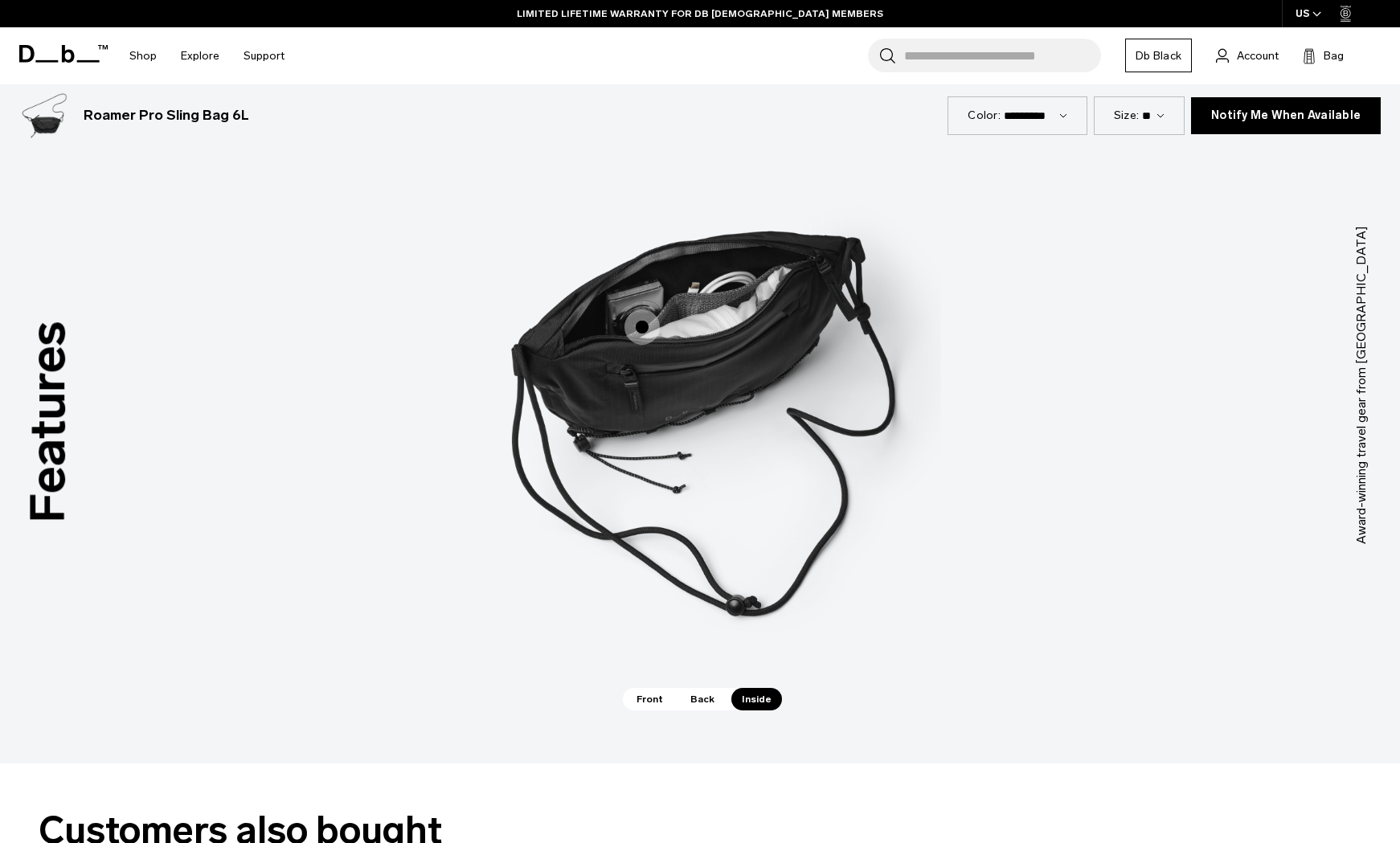
click at [643, 324] on span "3 / 3" at bounding box center [642, 326] width 36 height 36
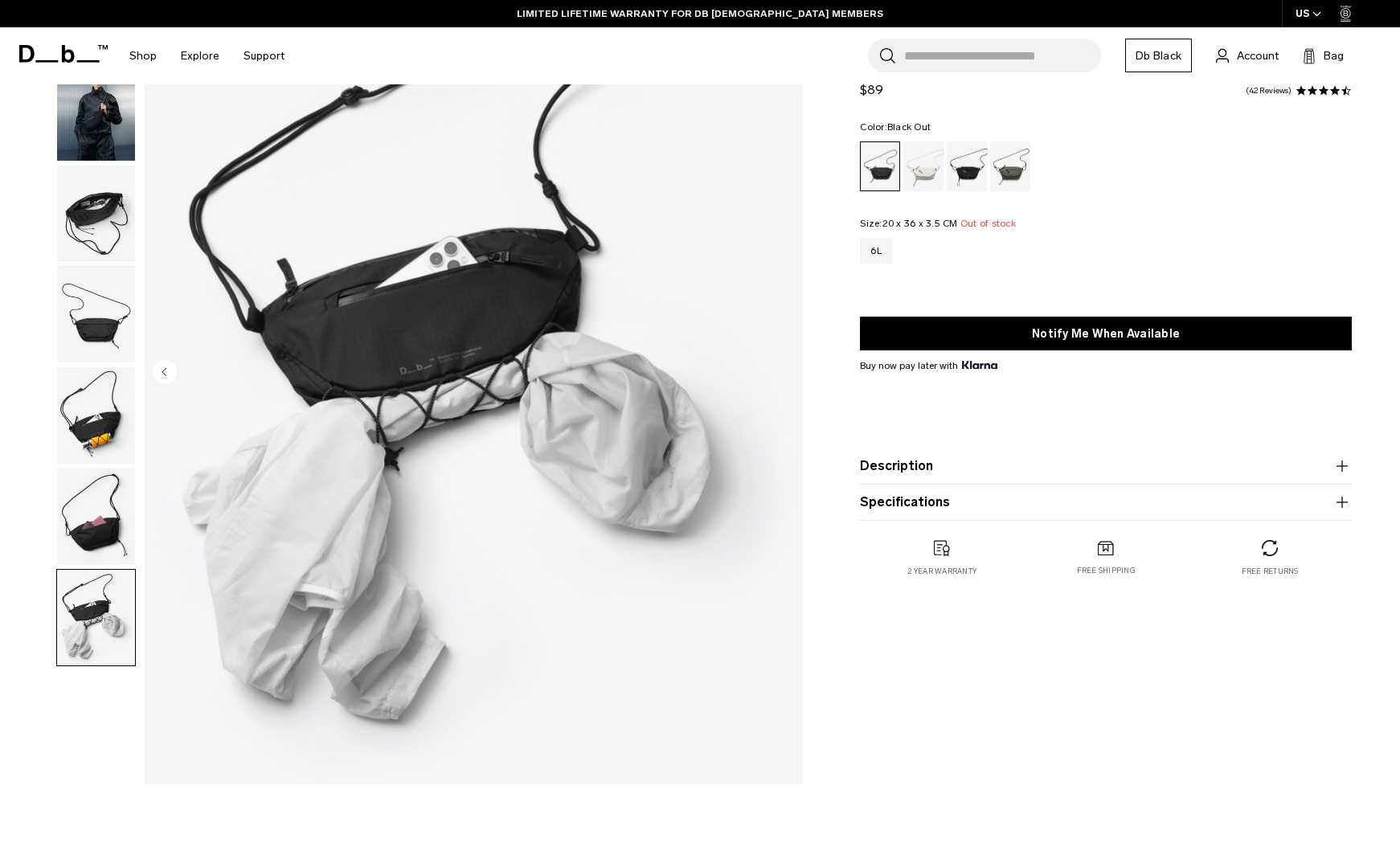
scroll to position [0, 0]
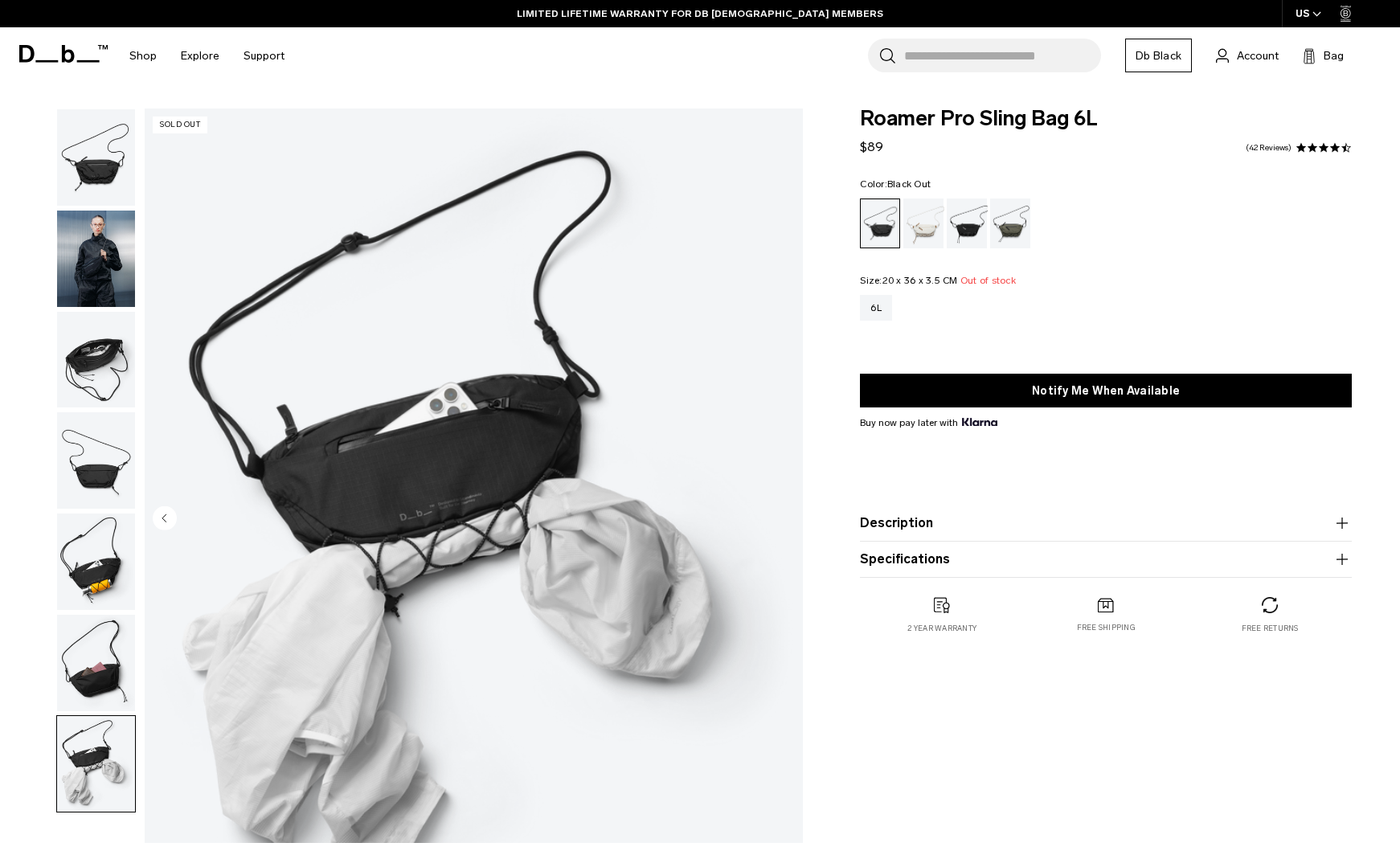
click at [104, 296] on img "button" at bounding box center [96, 258] width 78 height 96
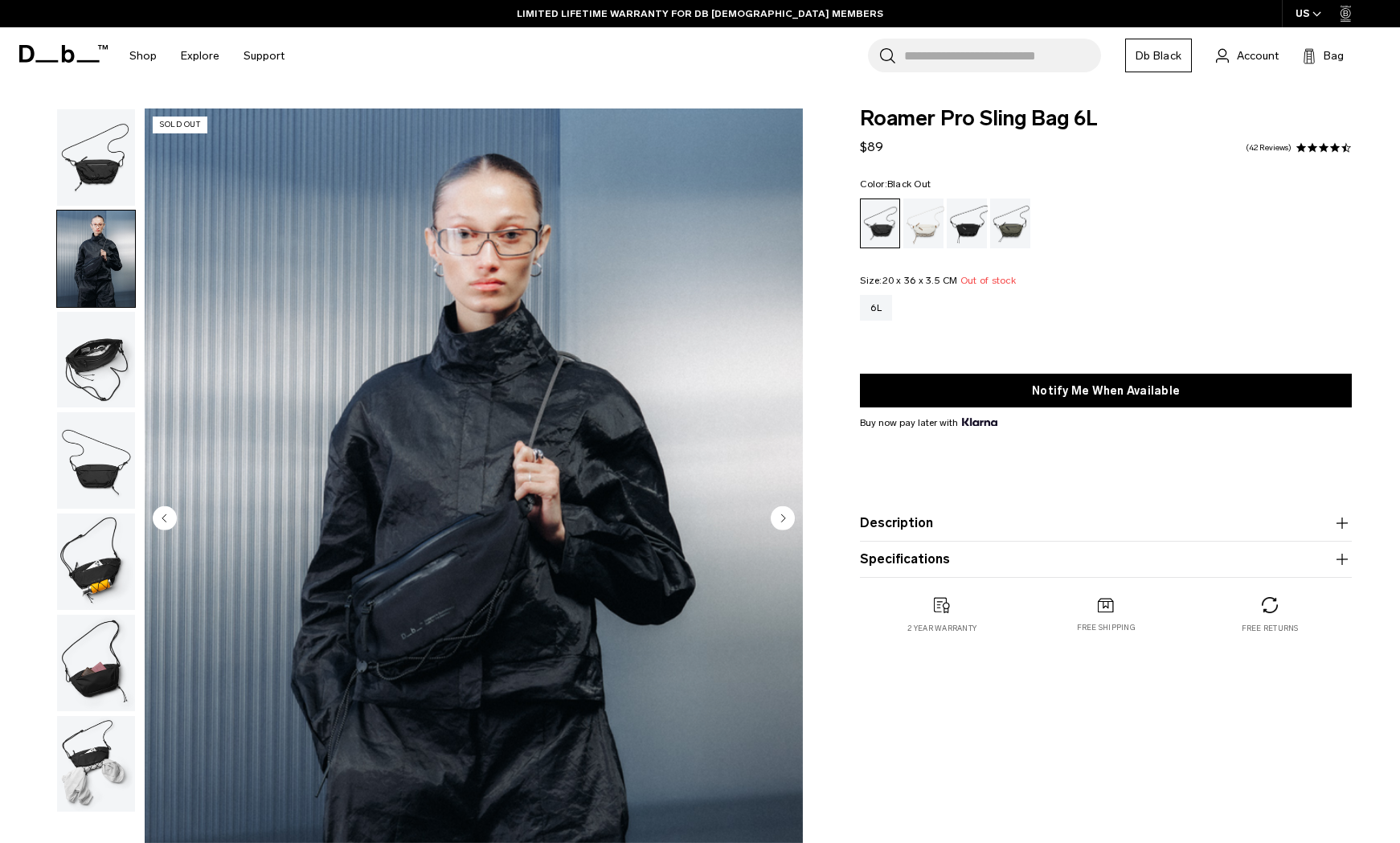
click at [106, 372] on img "button" at bounding box center [96, 360] width 78 height 96
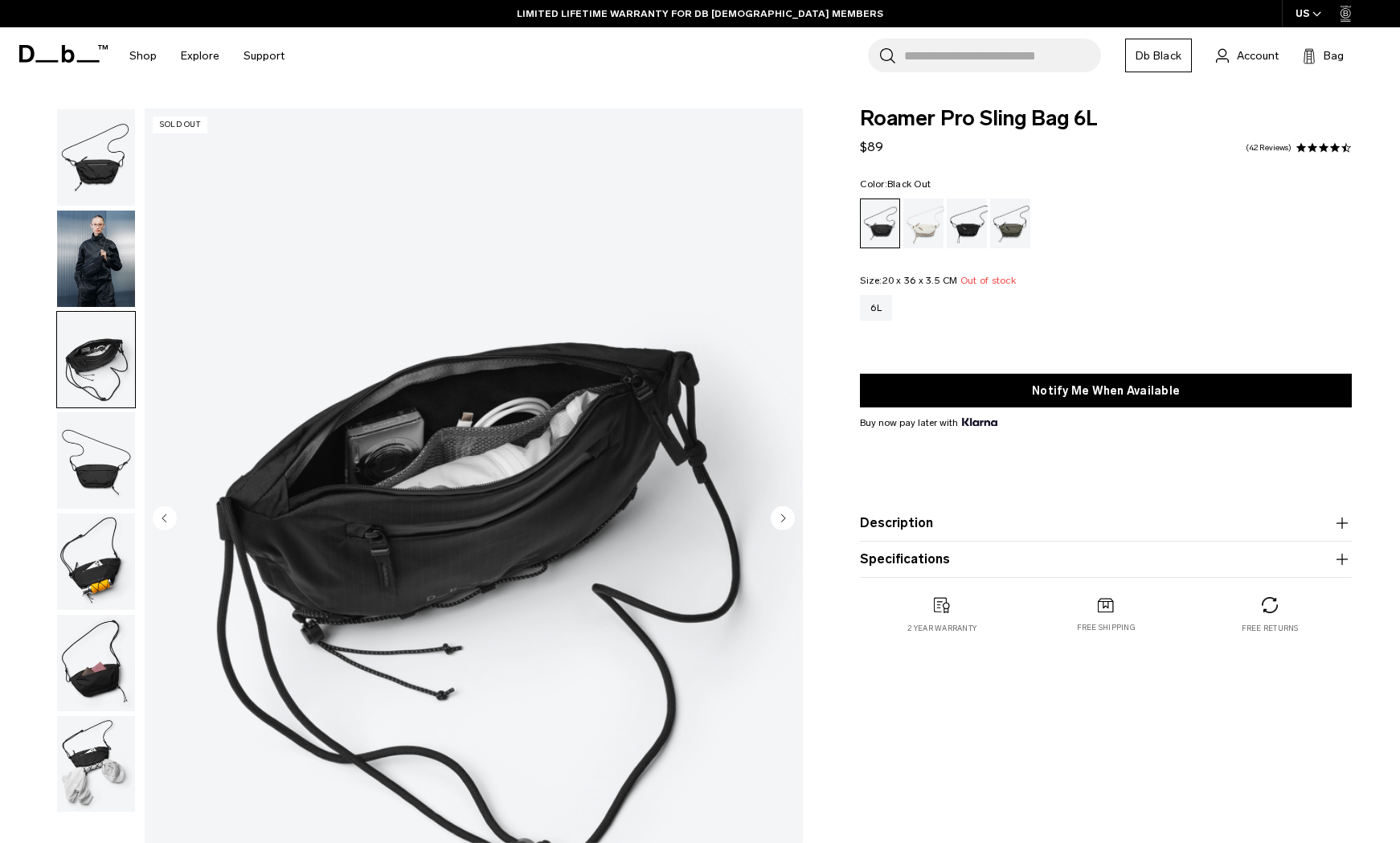
click at [106, 434] on img "button" at bounding box center [96, 460] width 78 height 96
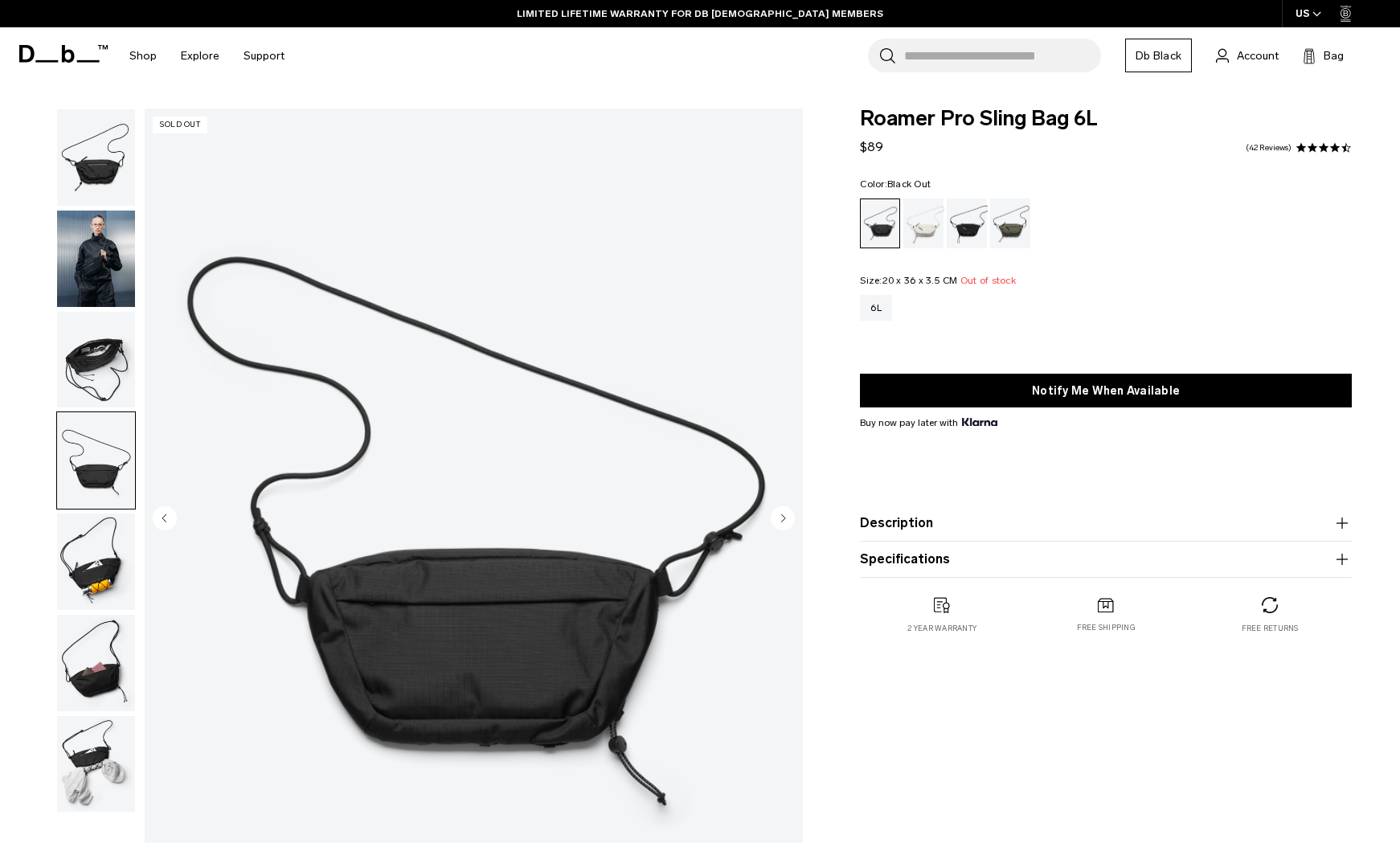
click at [102, 522] on img "button" at bounding box center [96, 561] width 78 height 96
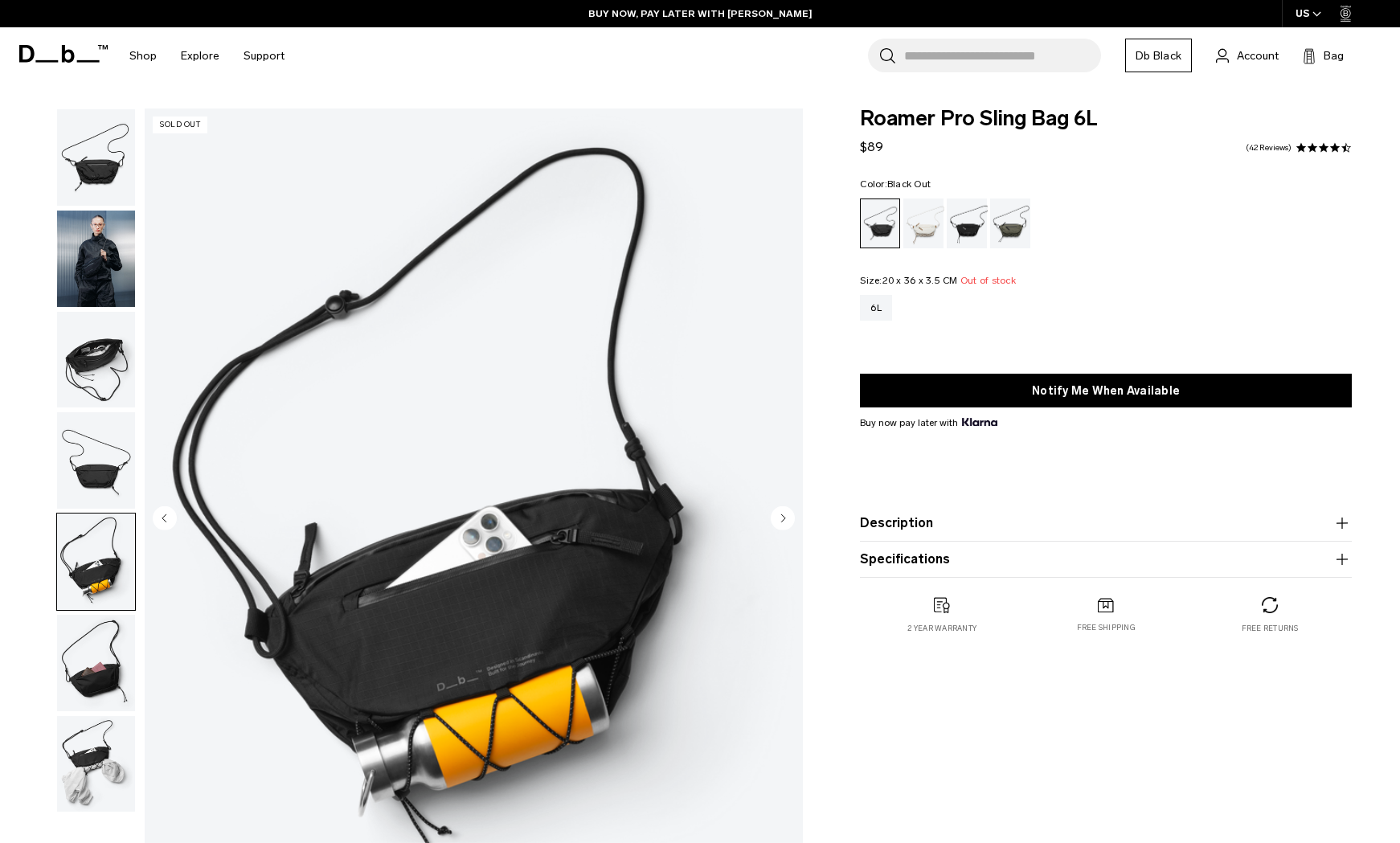
click at [86, 583] on img "button" at bounding box center [96, 561] width 78 height 96
click at [88, 683] on img "button" at bounding box center [96, 663] width 78 height 96
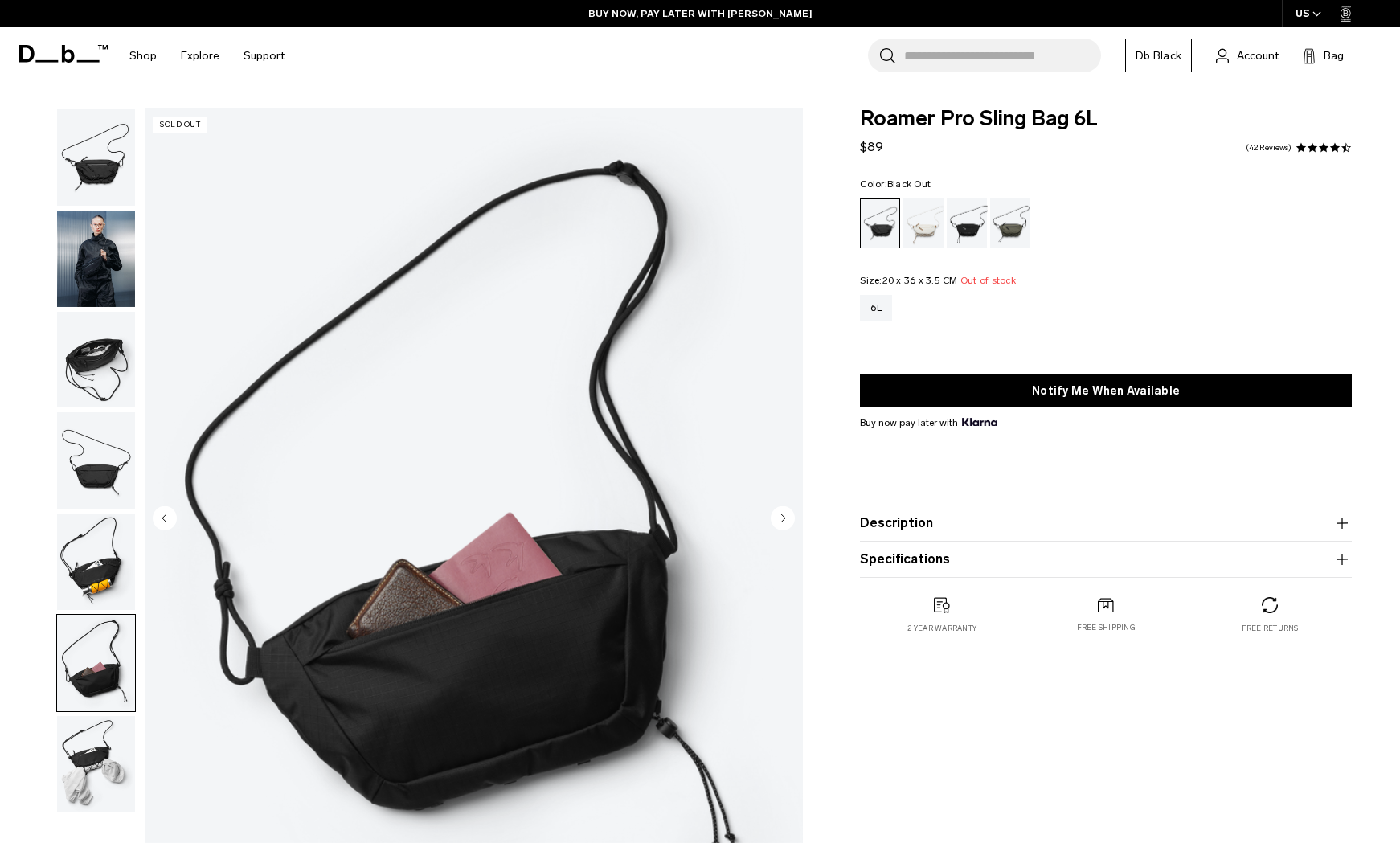
click at [88, 782] on img "button" at bounding box center [96, 764] width 78 height 96
